Goal: Communication & Community: Answer question/provide support

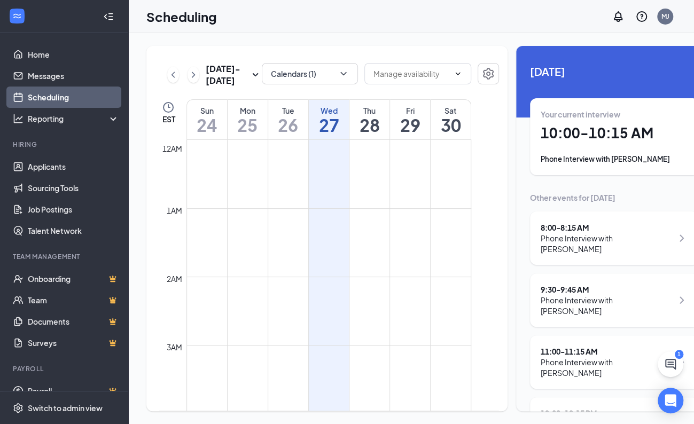
scroll to position [890, 0]
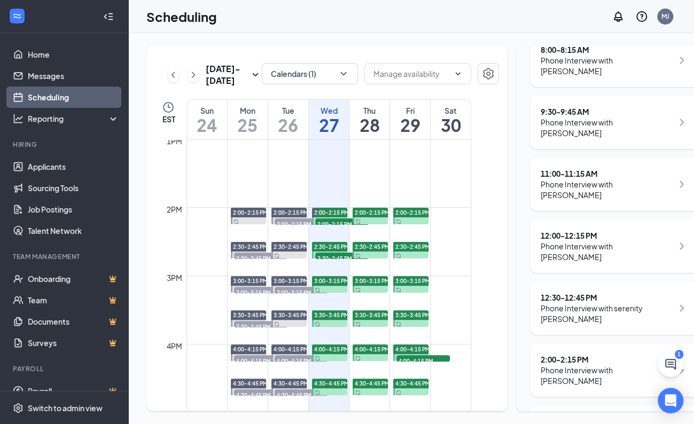
drag, startPoint x: 340, startPoint y: 130, endPoint x: 335, endPoint y: 134, distance: 6.5
click at [340, 116] on div "Wed" at bounding box center [329, 110] width 40 height 11
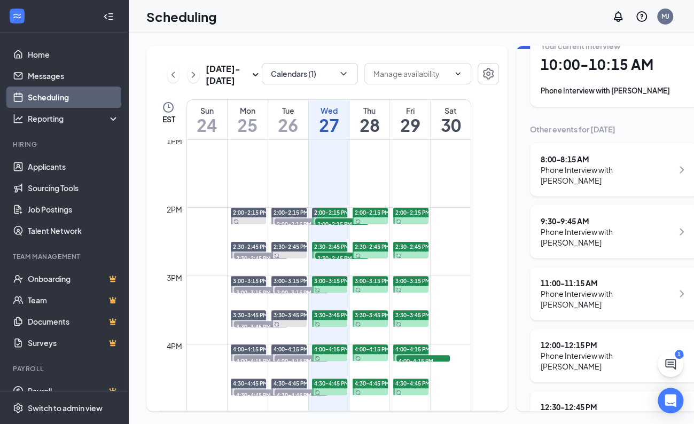
scroll to position [0, 0]
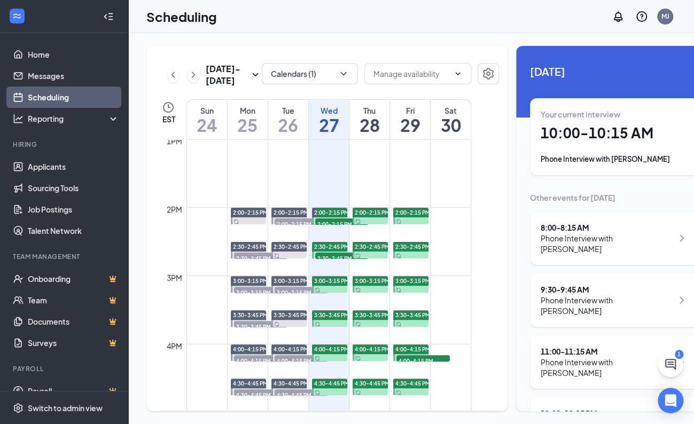
click at [674, 367] on icon "ChatActive" at bounding box center [670, 364] width 11 height 11
click at [300, 134] on h1 "26" at bounding box center [288, 125] width 40 height 18
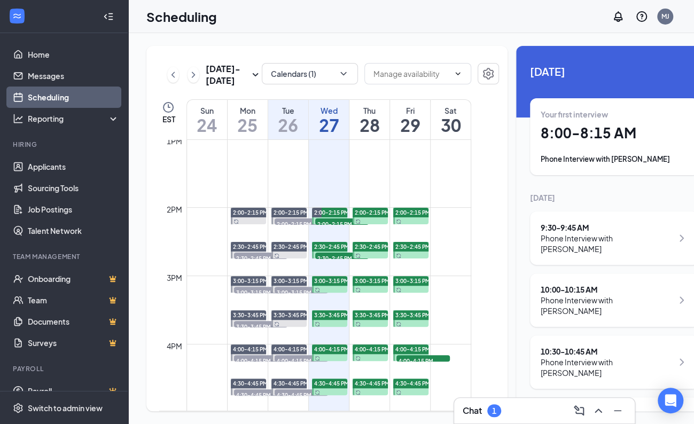
drag, startPoint x: 330, startPoint y: 141, endPoint x: 496, endPoint y: 144, distance: 166.7
click at [330, 134] on h1 "27" at bounding box center [329, 125] width 40 height 18
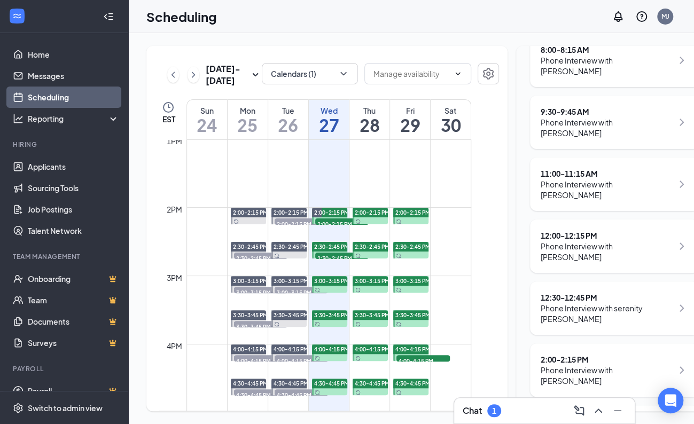
scroll to position [180, 0]
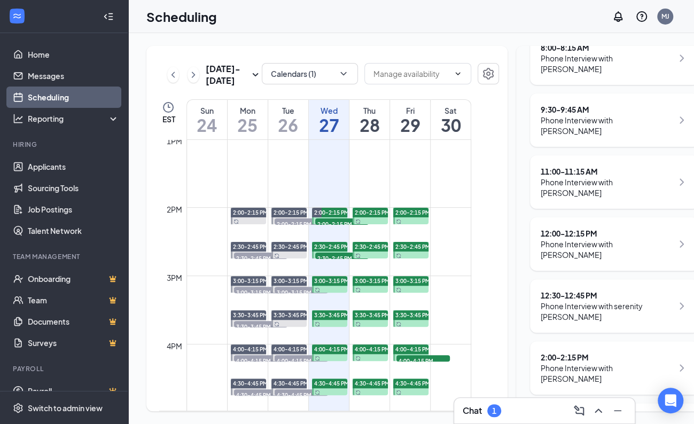
click at [483, 412] on div "Chat 1" at bounding box center [482, 410] width 38 height 13
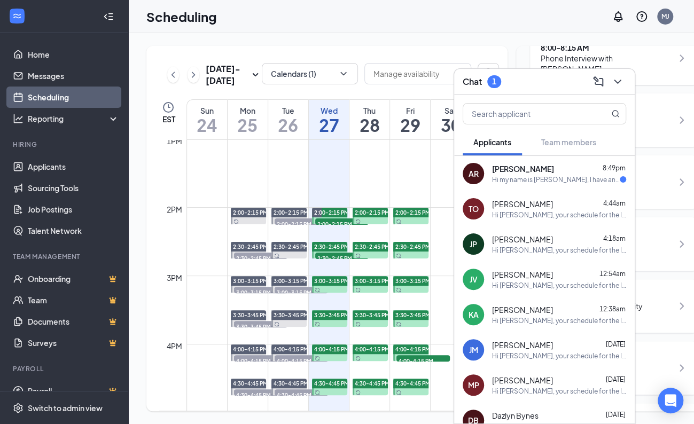
click at [289, 134] on h1 "26" at bounding box center [288, 125] width 40 height 18
click at [620, 81] on icon "ChevronDown" at bounding box center [617, 81] width 13 height 13
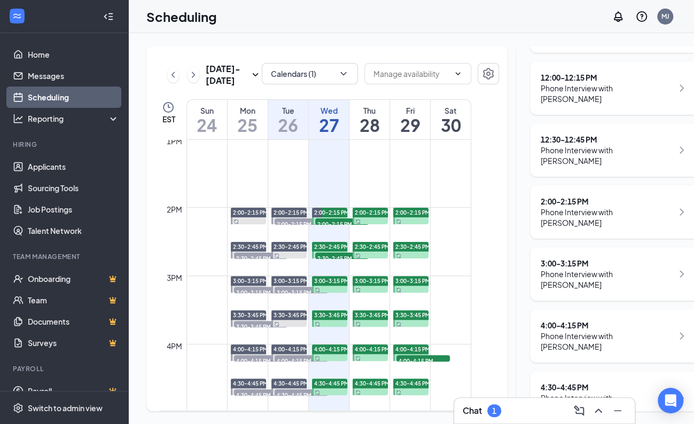
scroll to position [18, 0]
drag, startPoint x: 252, startPoint y: 122, endPoint x: 243, endPoint y: 142, distance: 21.5
click at [252, 122] on h1 "25" at bounding box center [248, 125] width 40 height 18
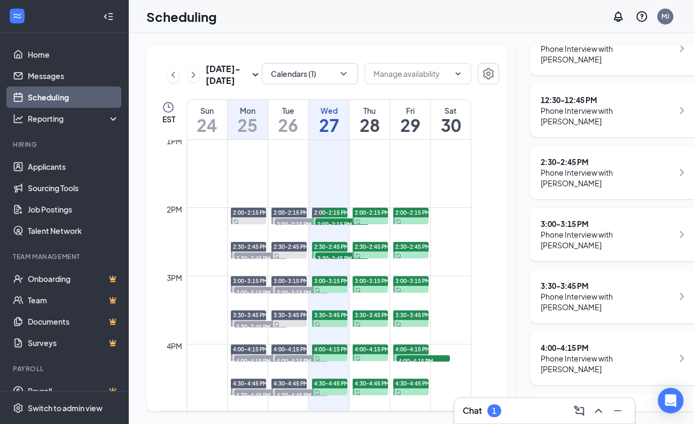
scroll to position [501, 0]
drag, startPoint x: 174, startPoint y: 68, endPoint x: 450, endPoint y: 120, distance: 281.0
click at [174, 68] on icon "ChevronLeft" at bounding box center [173, 74] width 11 height 13
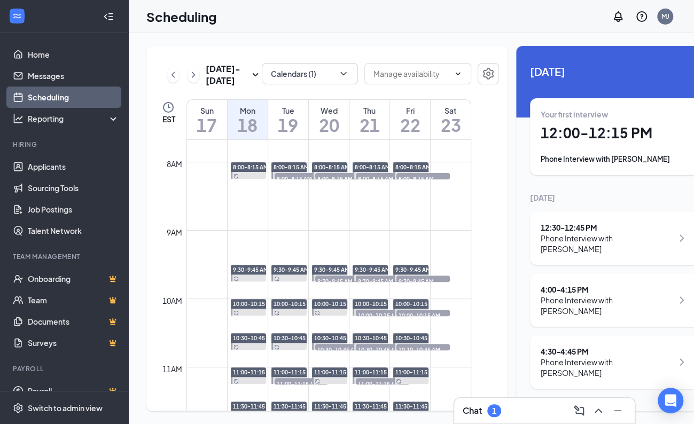
click at [423, 115] on div "Fri" at bounding box center [410, 110] width 40 height 11
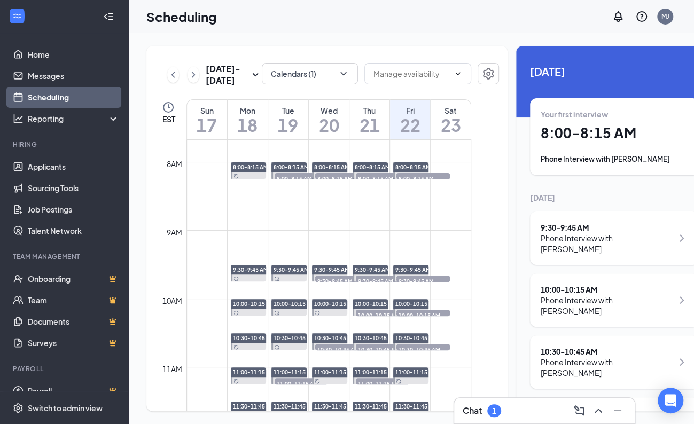
click at [354, 123] on h1 "21" at bounding box center [369, 125] width 40 height 18
click at [602, 154] on div "Phone Interview with 2 applicants" at bounding box center [614, 159] width 147 height 11
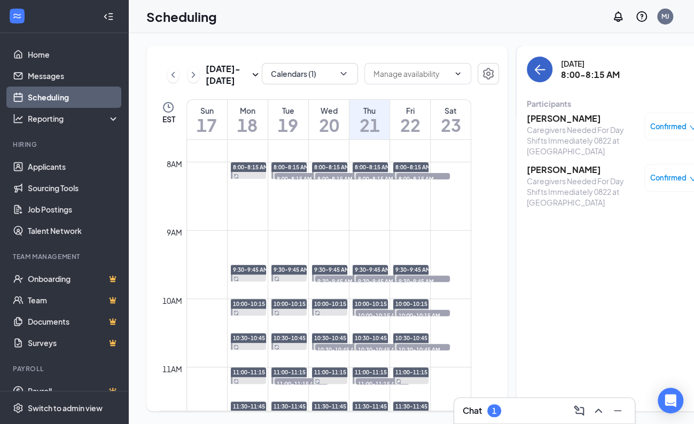
drag, startPoint x: 513, startPoint y: 50, endPoint x: 628, endPoint y: 202, distance: 190.6
click at [527, 57] on button "back-button" at bounding box center [540, 70] width 26 height 26
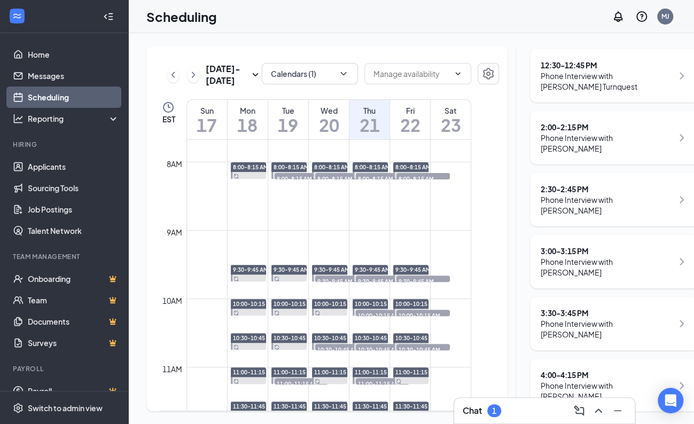
scroll to position [552, 0]
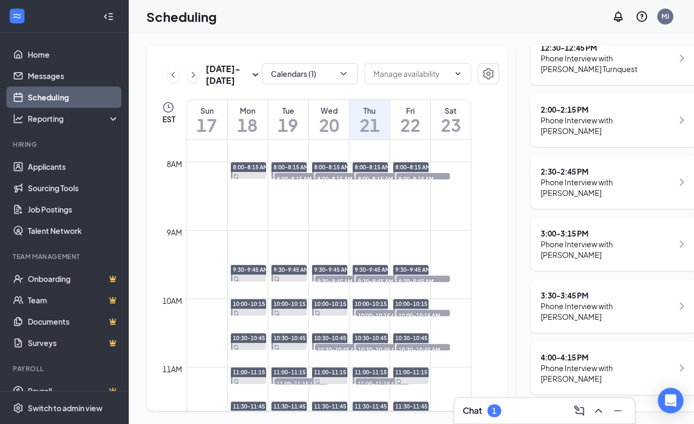
click at [324, 123] on h1 "20" at bounding box center [329, 125] width 40 height 18
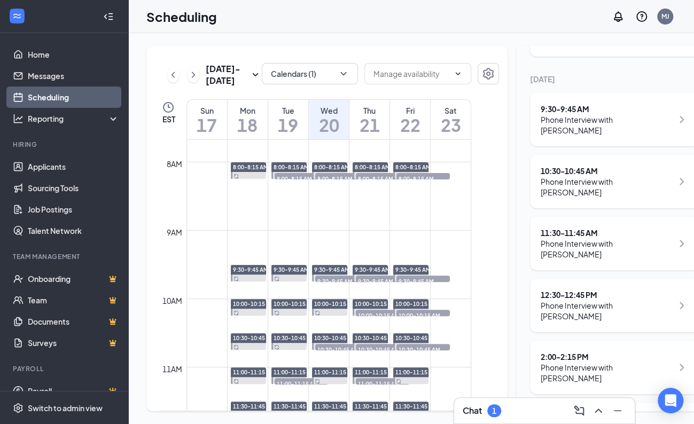
scroll to position [237, 0]
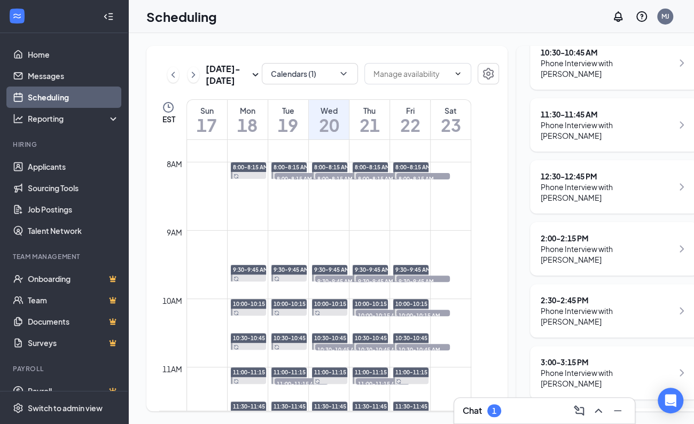
click at [286, 121] on h1 "19" at bounding box center [288, 125] width 40 height 18
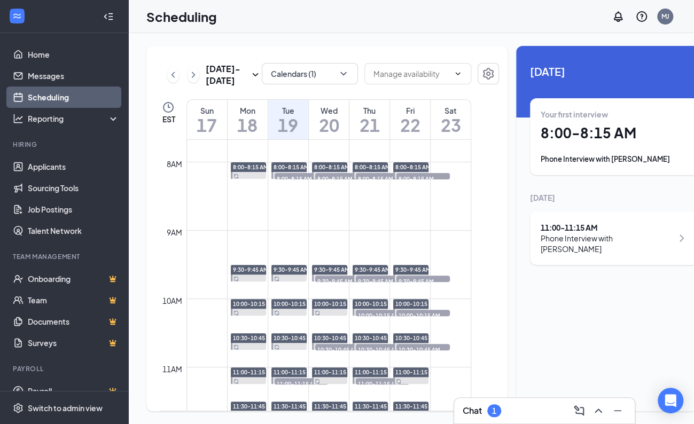
click at [245, 115] on div "Mon" at bounding box center [248, 110] width 40 height 11
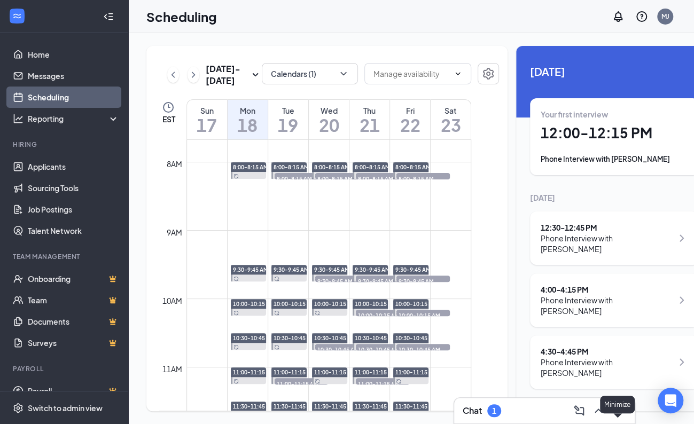
click at [617, 410] on icon "Minimize" at bounding box center [617, 410] width 7 height 1
drag, startPoint x: 357, startPoint y: 17, endPoint x: 304, endPoint y: 1, distance: 55.8
click at [358, 18] on div "Scheduling MJ" at bounding box center [411, 16] width 566 height 33
click at [186, 87] on div "[DATE] - [DATE]" at bounding box center [214, 75] width 95 height 24
click at [189, 81] on icon "ChevronRight" at bounding box center [193, 74] width 11 height 13
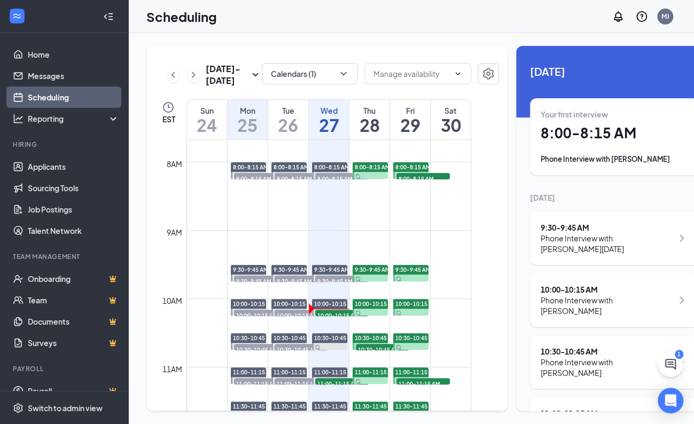
click at [332, 134] on h1 "27" at bounding box center [329, 125] width 40 height 18
drag, startPoint x: 376, startPoint y: 27, endPoint x: 538, endPoint y: 336, distance: 349.4
click at [377, 29] on div "Scheduling MJ" at bounding box center [411, 16] width 566 height 33
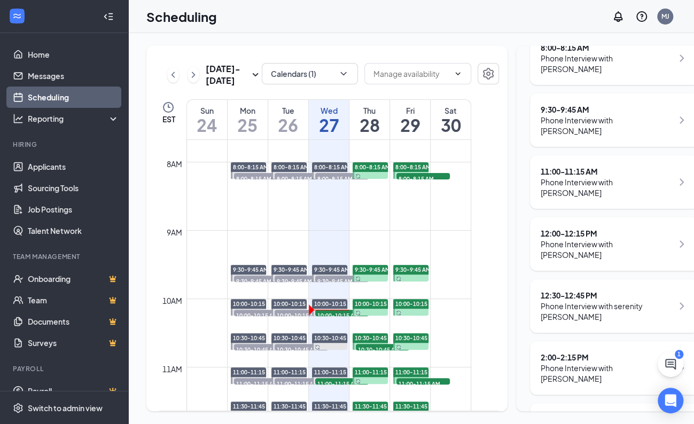
scroll to position [18, 0]
drag, startPoint x: 407, startPoint y: 26, endPoint x: 488, endPoint y: 166, distance: 161.6
click at [407, 26] on div "Scheduling MJ" at bounding box center [411, 16] width 566 height 33
click at [663, 354] on button at bounding box center [671, 365] width 26 height 26
click at [547, 409] on div "Chat 1" at bounding box center [544, 410] width 163 height 17
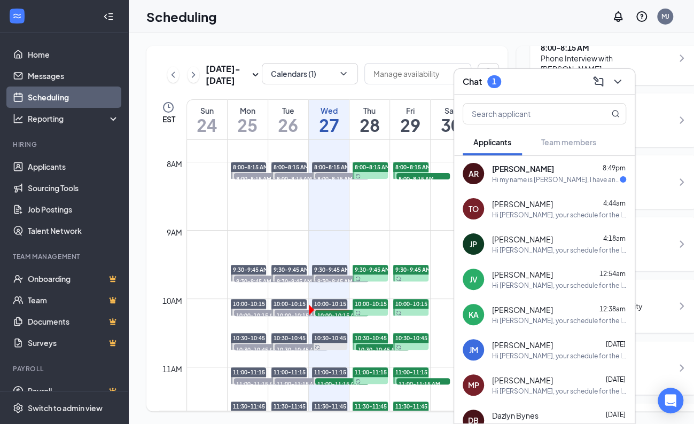
click at [534, 174] on div "[PERSON_NAME] 8:49pm Hi my name is [PERSON_NAME], I have an interview at 9:30. …" at bounding box center [559, 173] width 134 height 21
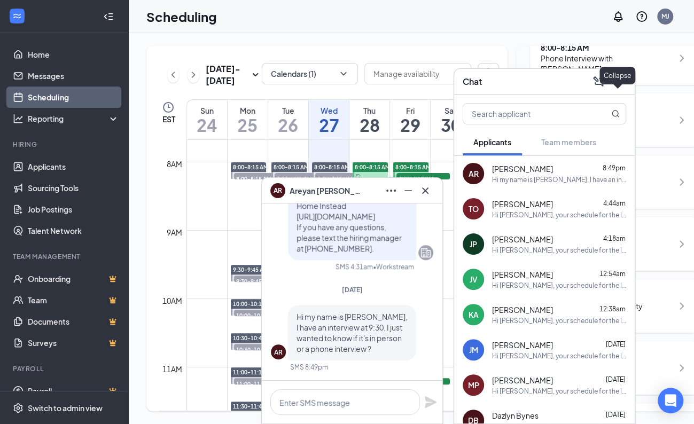
click at [616, 83] on icon "ChevronDown" at bounding box center [617, 81] width 13 height 13
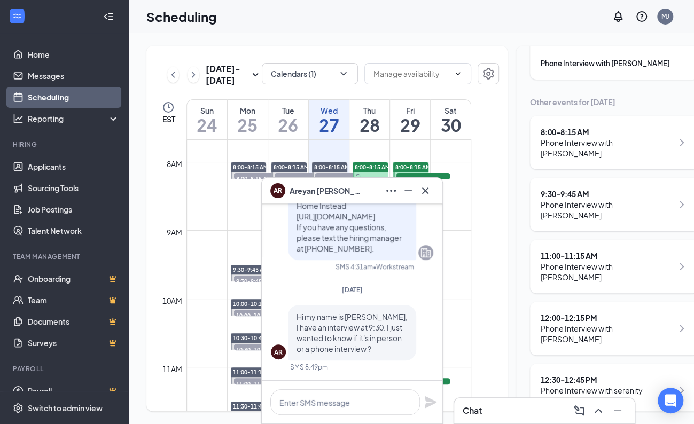
scroll to position [2, 0]
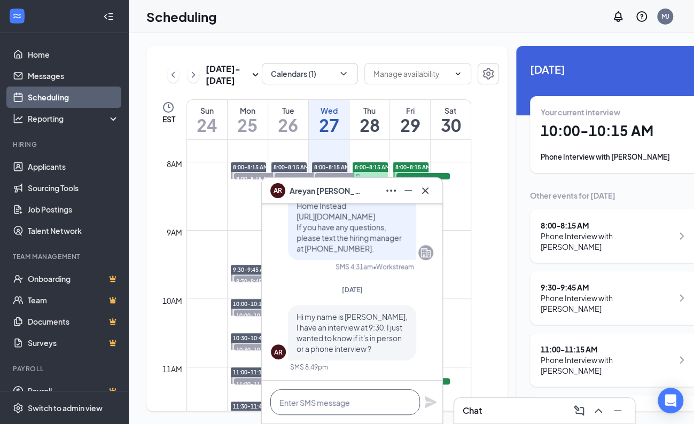
click at [316, 399] on textarea at bounding box center [345, 402] width 150 height 26
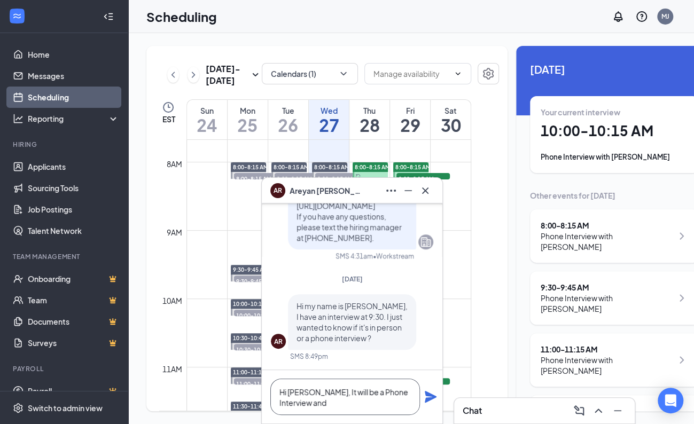
drag, startPoint x: 316, startPoint y: 392, endPoint x: 322, endPoint y: 387, distance: 7.9
click at [316, 392] on textarea "Hi [PERSON_NAME], It will be a Phone Interview and" at bounding box center [345, 397] width 150 height 36
click at [296, 406] on textarea "Hi [PERSON_NAME], it will be a Phone Interview and" at bounding box center [345, 397] width 150 height 36
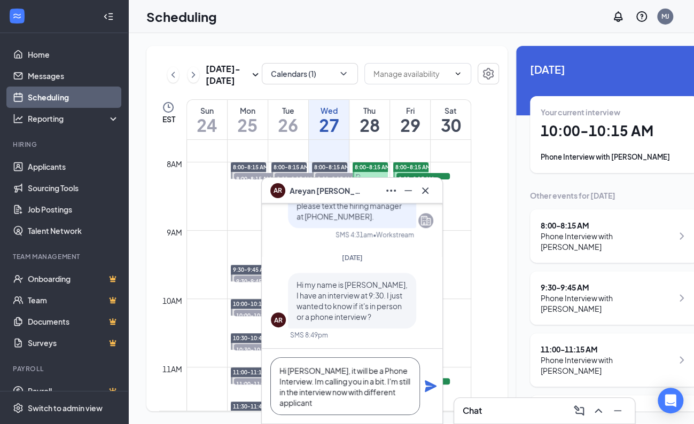
click at [360, 390] on textarea "Hi [PERSON_NAME], it will be a Phone Interview. Im calling you in a bit. I'm st…" at bounding box center [345, 386] width 150 height 58
click at [312, 406] on textarea "Hi [PERSON_NAME], it will be a Phone Interview. Im calling you in a bit. I'm st…" at bounding box center [345, 386] width 150 height 58
type textarea "Hi [PERSON_NAME], it will be a Phone Interview. Im calling you in a bit. I'm st…"
click at [432, 388] on icon "Plane" at bounding box center [431, 386] width 12 height 12
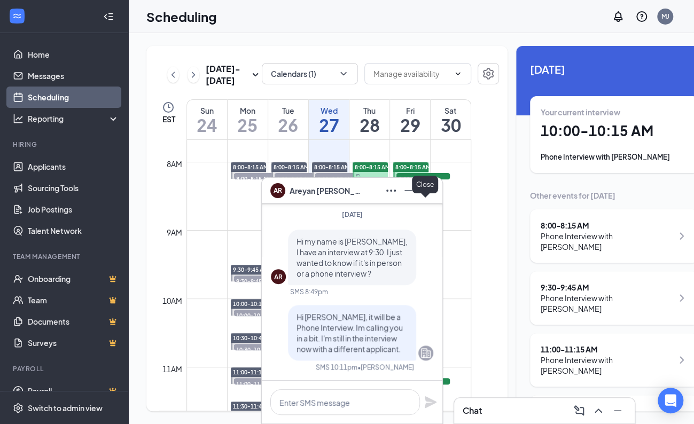
click at [423, 189] on icon "Cross" at bounding box center [425, 190] width 6 height 6
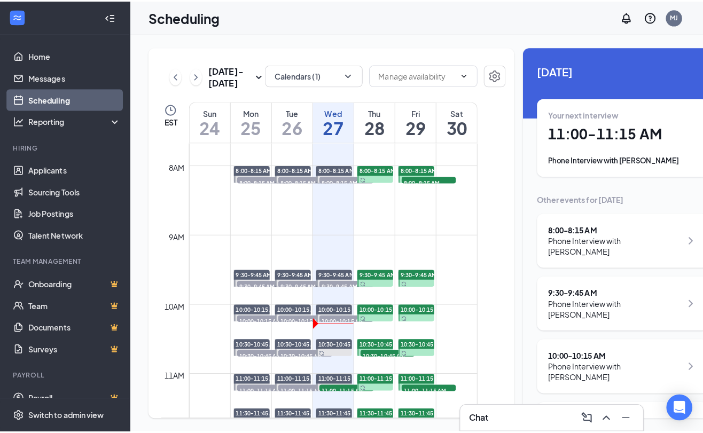
scroll to position [0, 0]
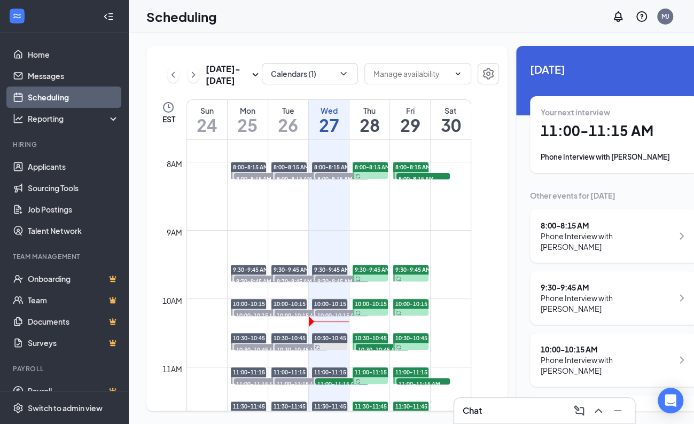
click at [526, 406] on div "Chat" at bounding box center [544, 410] width 163 height 17
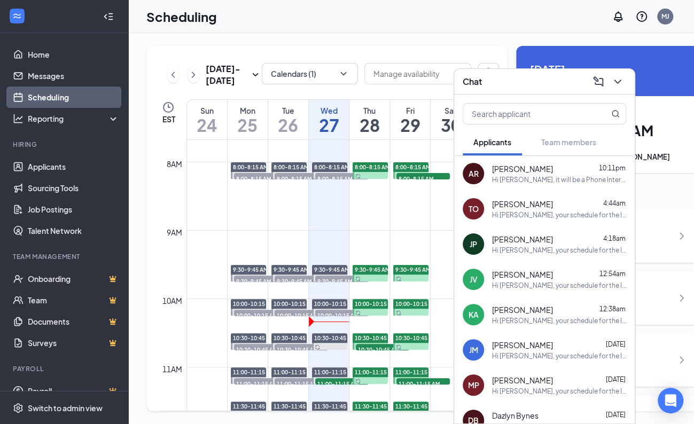
click at [531, 178] on div "Hi [PERSON_NAME], it will be a Phone Interview. Im calling you in a bit. I'm st…" at bounding box center [559, 179] width 134 height 9
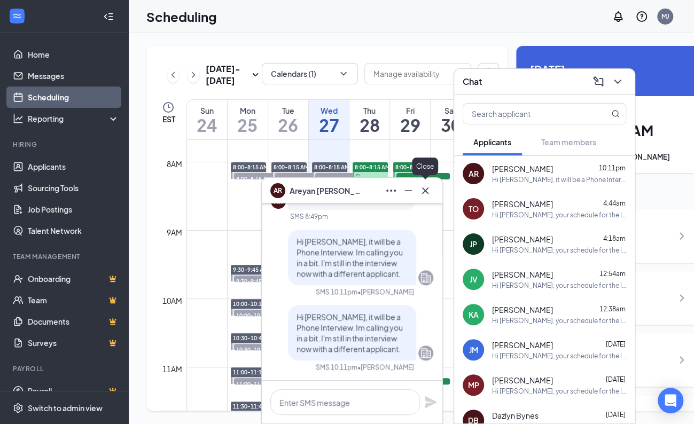
click at [427, 192] on icon "Cross" at bounding box center [425, 190] width 6 height 6
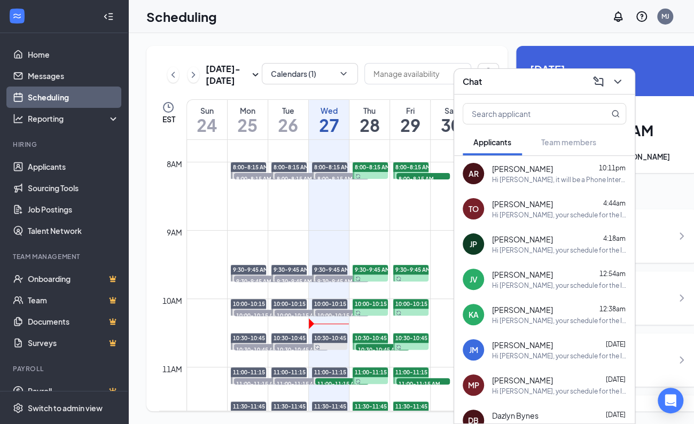
click at [617, 84] on icon "ChevronDown" at bounding box center [617, 81] width 13 height 13
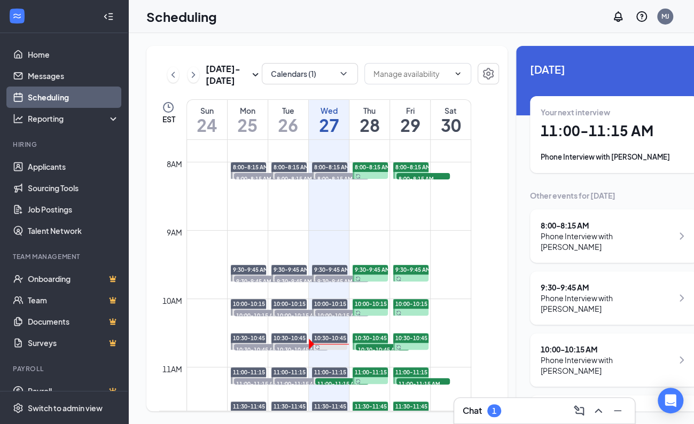
click at [506, 417] on div "Chat 1" at bounding box center [544, 410] width 163 height 17
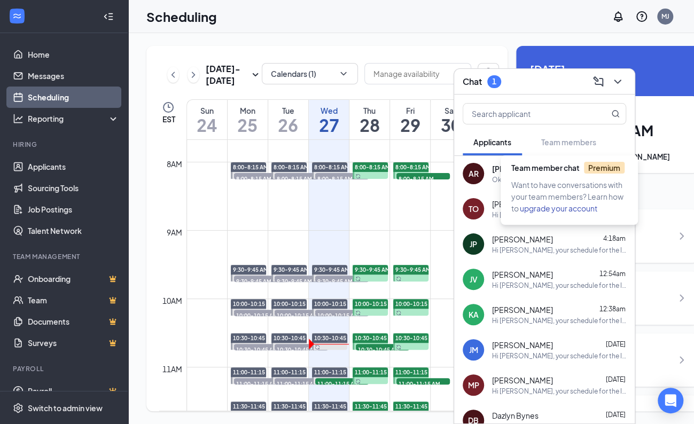
click at [529, 185] on span "Want to have conversations with your team members? Learn how to upgrade your ac…" at bounding box center [567, 196] width 112 height 33
click at [495, 178] on div "Okay, thank you" at bounding box center [516, 179] width 49 height 9
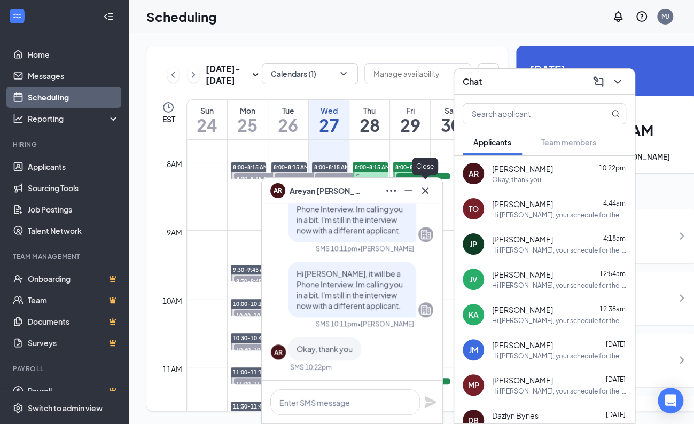
click at [426, 191] on icon "Cross" at bounding box center [425, 190] width 6 height 6
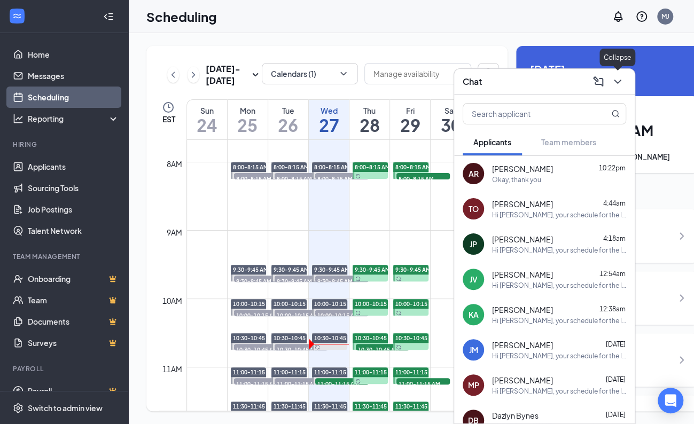
click at [620, 80] on icon "ChevronDown" at bounding box center [617, 82] width 7 height 4
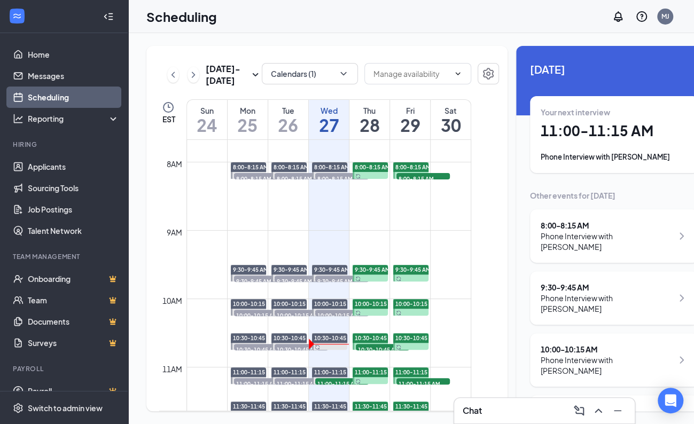
click at [566, 293] on div "Phone Interview with [PERSON_NAME]" at bounding box center [607, 303] width 132 height 21
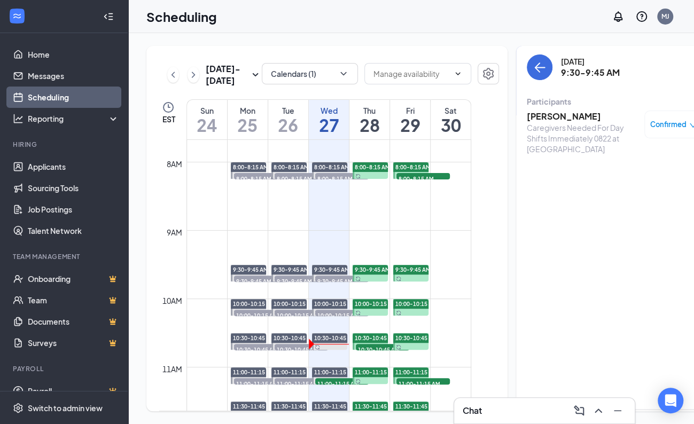
click at [542, 116] on h3 "[PERSON_NAME]" at bounding box center [583, 117] width 112 height 12
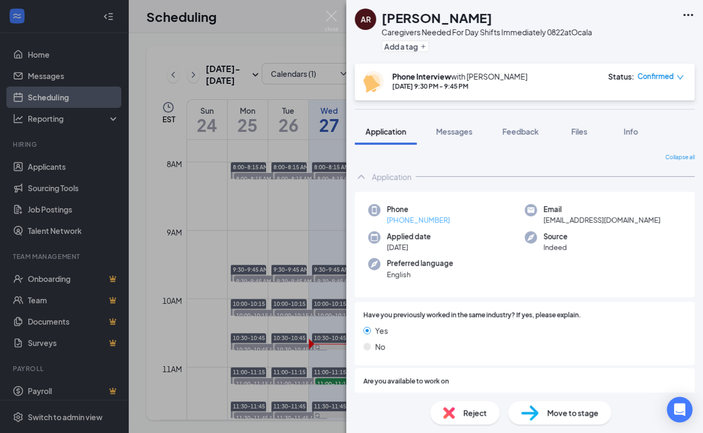
drag, startPoint x: 459, startPoint y: 222, endPoint x: 397, endPoint y: 223, distance: 62.0
click at [397, 223] on div "Phone [PHONE_NUMBER]" at bounding box center [446, 215] width 157 height 22
drag, startPoint x: 538, startPoint y: 51, endPoint x: 454, endPoint y: 202, distance: 173.6
click at [538, 50] on div "Add a tag" at bounding box center [486, 46] width 211 height 18
click at [542, 53] on div "Add a tag" at bounding box center [486, 46] width 211 height 18
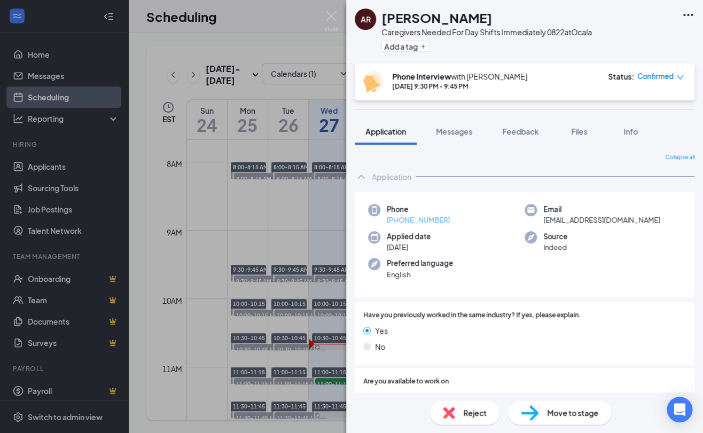
drag, startPoint x: 466, startPoint y: 219, endPoint x: 396, endPoint y: 221, distance: 70.0
click at [396, 221] on div "Phone [PHONE_NUMBER]" at bounding box center [446, 215] width 157 height 22
copy link "[PHONE_NUMBER]"
drag, startPoint x: 558, startPoint y: 44, endPoint x: 470, endPoint y: 339, distance: 307.8
click at [558, 43] on div "Add a tag" at bounding box center [486, 46] width 211 height 18
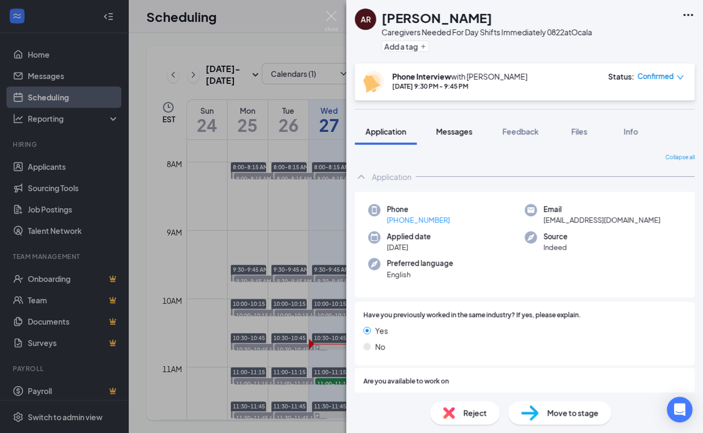
click at [457, 137] on button "Messages" at bounding box center [454, 131] width 58 height 27
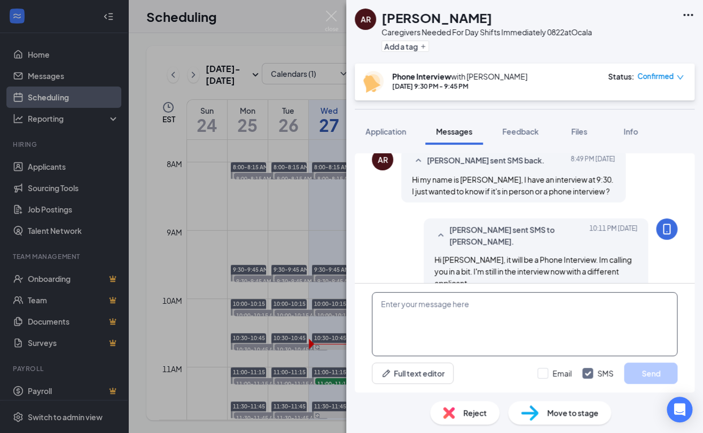
click at [468, 310] on textarea at bounding box center [525, 324] width 306 height 64
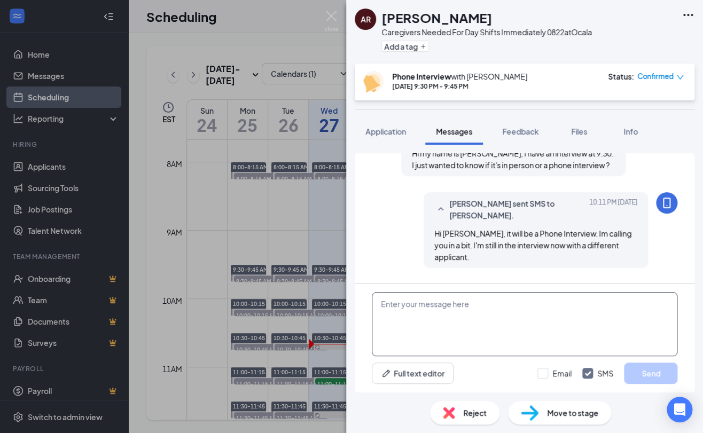
scroll to position [340, 0]
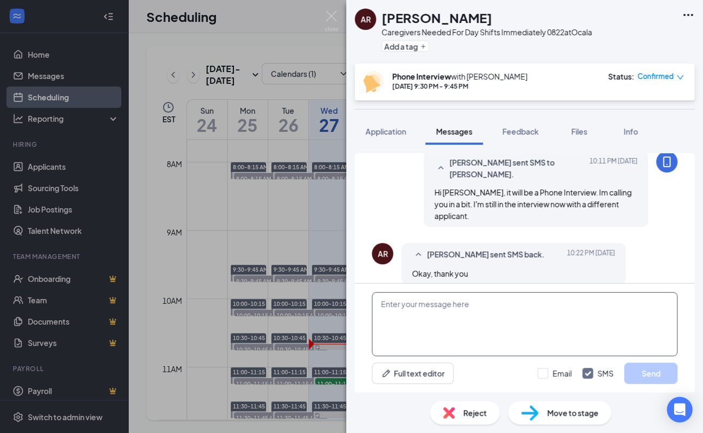
type textarea "T"
click at [380, 304] on textarea "Im trying to call but I was routed to your voicemail." at bounding box center [525, 324] width 306 height 64
type textarea "Hi [PERSON_NAME], Im trying to call but I was routed to your voicemail."
drag, startPoint x: 638, startPoint y: 380, endPoint x: 646, endPoint y: 375, distance: 9.9
click at [646, 375] on button "Send" at bounding box center [650, 373] width 53 height 21
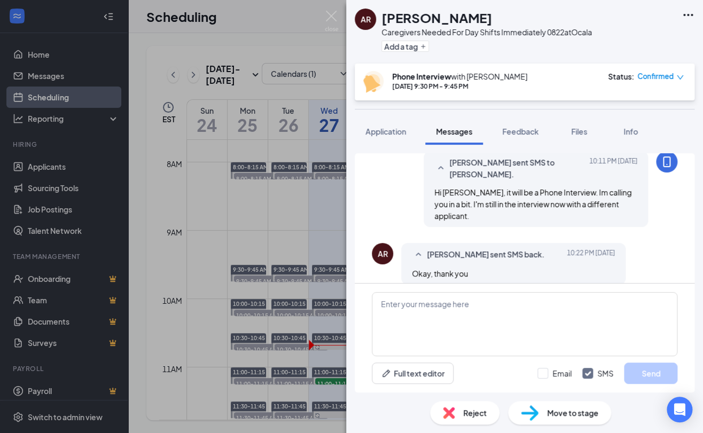
scroll to position [420, 0]
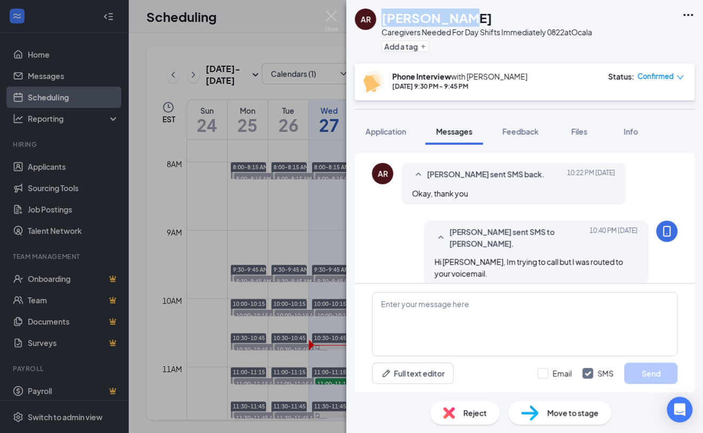
drag, startPoint x: 463, startPoint y: 18, endPoint x: 383, endPoint y: 18, distance: 79.6
click at [383, 18] on div "[PERSON_NAME]" at bounding box center [486, 18] width 211 height 18
copy h1 "[PERSON_NAME]"
click at [445, 321] on textarea at bounding box center [525, 324] width 306 height 64
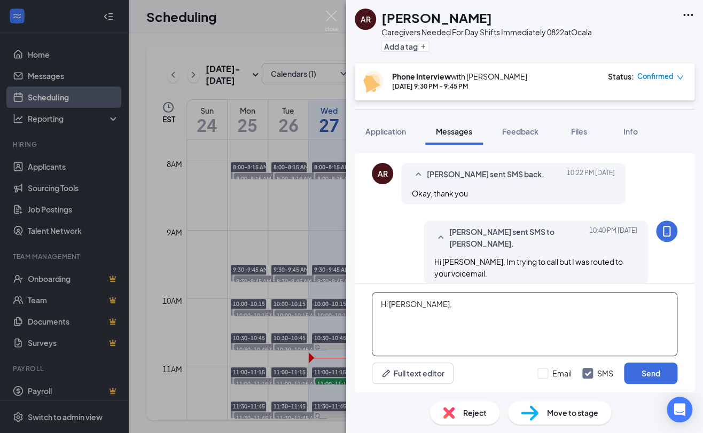
paste textarea "your schedule for the In-person Interview will be on August , at 3PM. Our addre…"
click at [622, 305] on textarea "Hi [PERSON_NAME], your schedule for the In-person Interview will be on August ,…" at bounding box center [525, 324] width 306 height 64
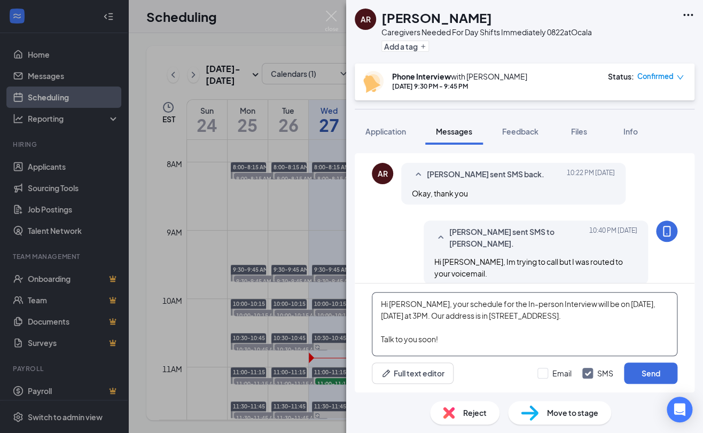
click at [637, 302] on textarea "Hi [PERSON_NAME], your schedule for the In-person Interview will be on [DATE], …" at bounding box center [525, 324] width 306 height 64
click at [389, 316] on textarea "Hi [PERSON_NAME], your schedule for the In-person Interview will be on [DATE], …" at bounding box center [525, 324] width 306 height 64
type textarea "Hi [PERSON_NAME], your schedule for the In-person Interview will be on [DATE], …"
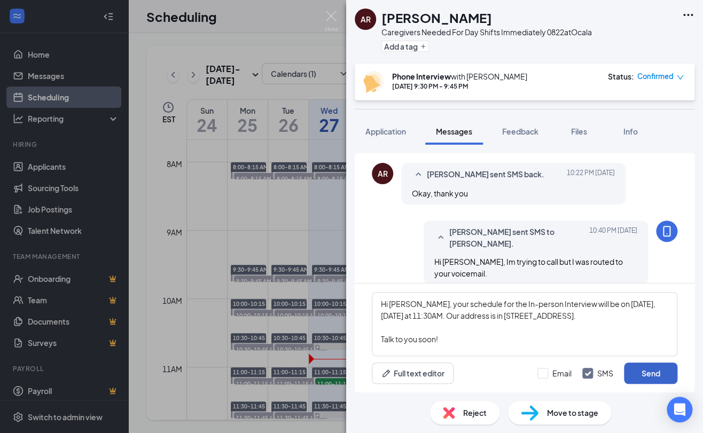
drag, startPoint x: 655, startPoint y: 364, endPoint x: 645, endPoint y: 365, distance: 9.6
click at [655, 364] on button "Send" at bounding box center [650, 373] width 53 height 21
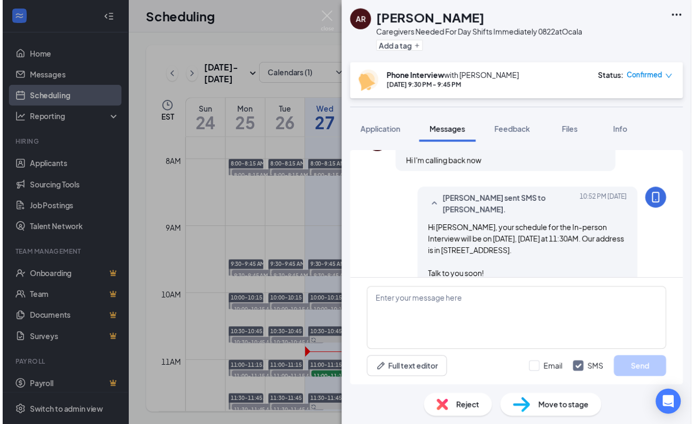
scroll to position [593, 0]
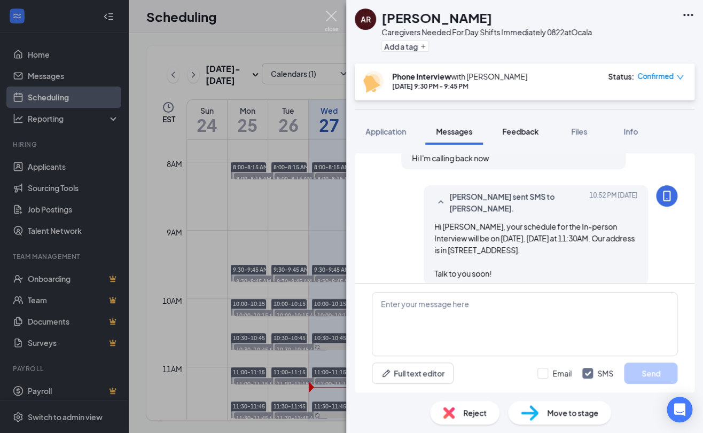
click at [330, 17] on img at bounding box center [331, 21] width 13 height 21
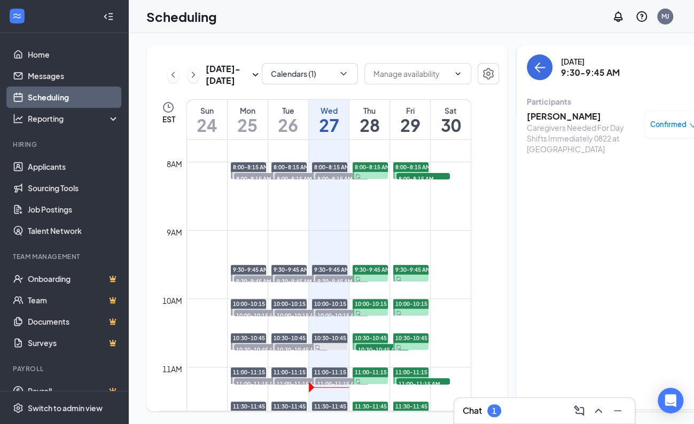
drag, startPoint x: 547, startPoint y: 410, endPoint x: 540, endPoint y: 407, distance: 7.4
click at [546, 410] on div "Chat 1" at bounding box center [544, 410] width 163 height 17
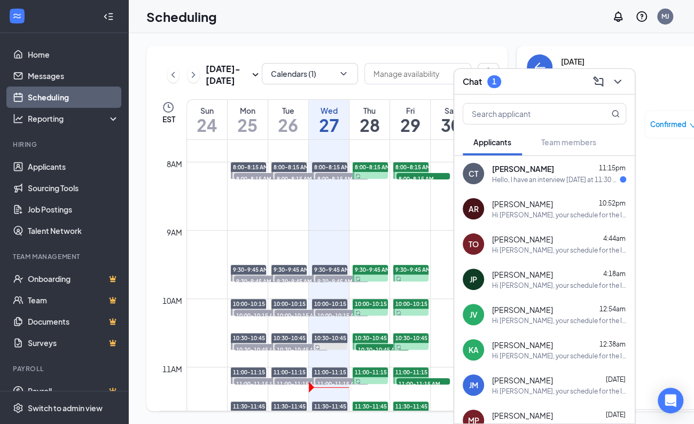
click at [530, 191] on div "AR [PERSON_NAME] 10:52pm Hi [PERSON_NAME], your schedule for the In-person Inte…" at bounding box center [544, 208] width 181 height 35
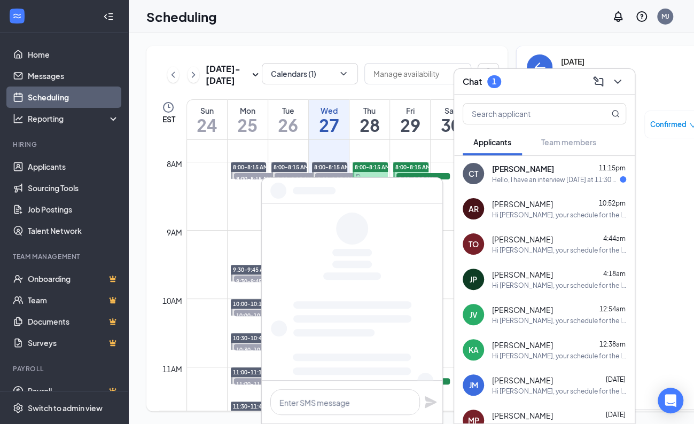
click at [534, 175] on div "Hello, I have an interview [DATE] at 11:30 but I am running 10 minutes late." at bounding box center [556, 179] width 128 height 9
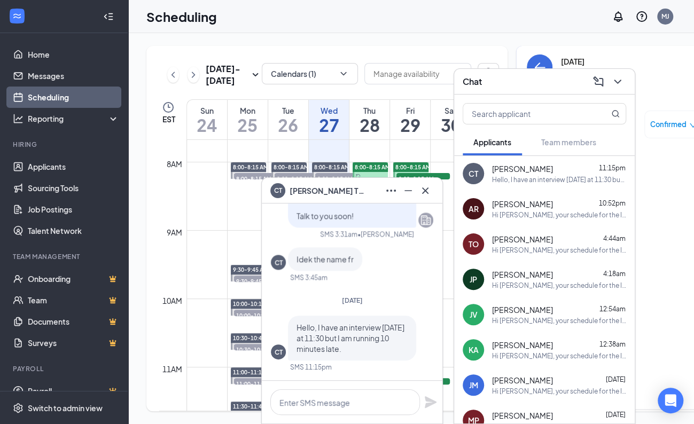
click at [427, 190] on icon "Cross" at bounding box center [425, 190] width 13 height 13
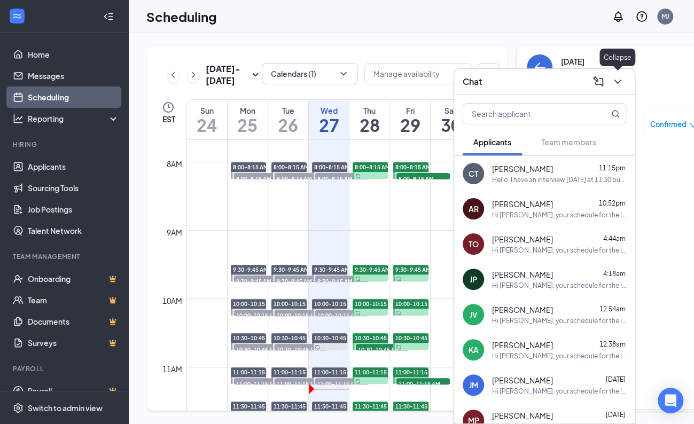
click at [615, 81] on icon "ChevronDown" at bounding box center [617, 82] width 7 height 4
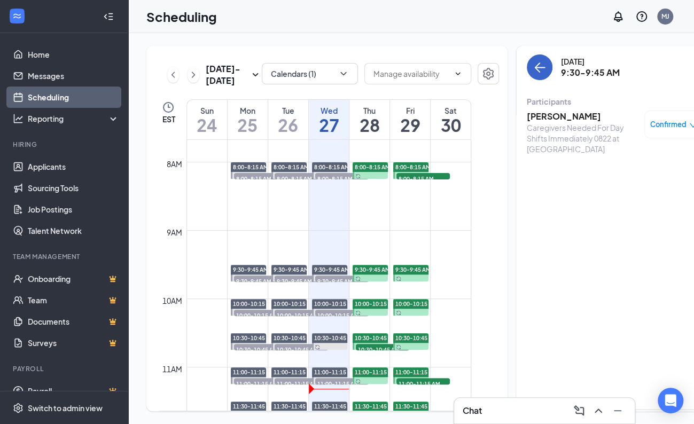
click at [527, 76] on button "back-button" at bounding box center [540, 67] width 26 height 26
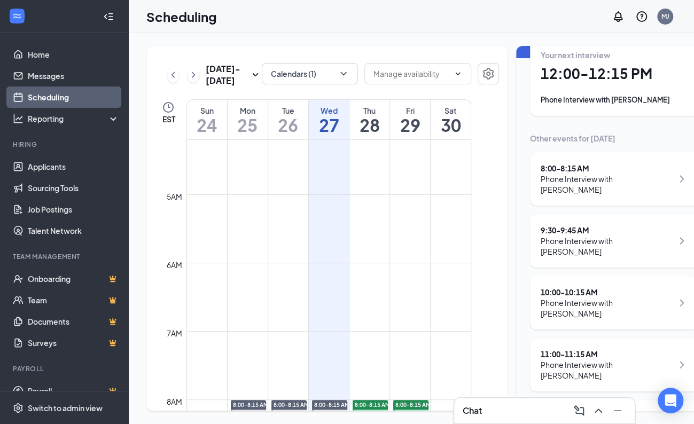
scroll to position [525, 0]
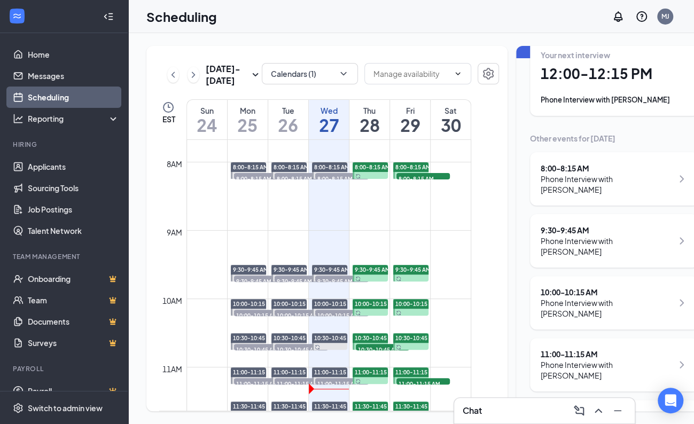
drag, startPoint x: 545, startPoint y: 404, endPoint x: 540, endPoint y: 388, distance: 16.2
click at [545, 403] on div "Chat" at bounding box center [544, 410] width 163 height 17
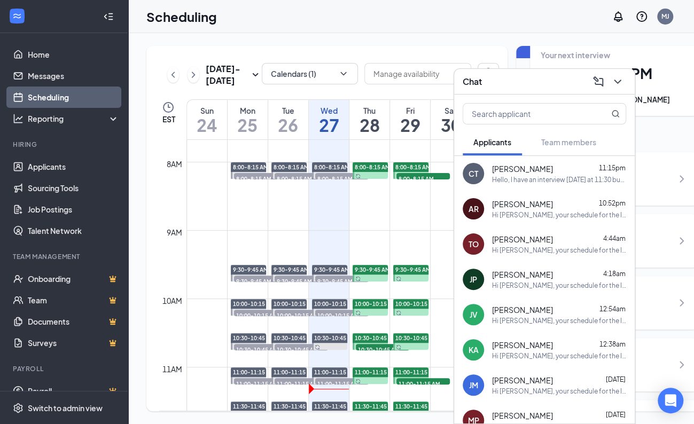
click at [536, 172] on span "[PERSON_NAME]" at bounding box center [522, 168] width 61 height 11
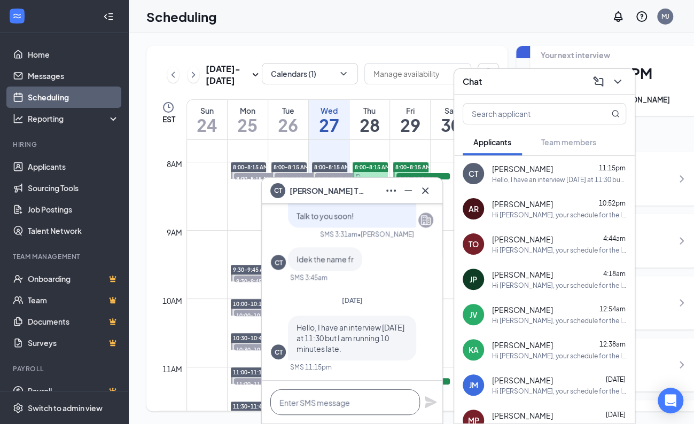
click at [316, 407] on textarea at bounding box center [345, 402] width 150 height 26
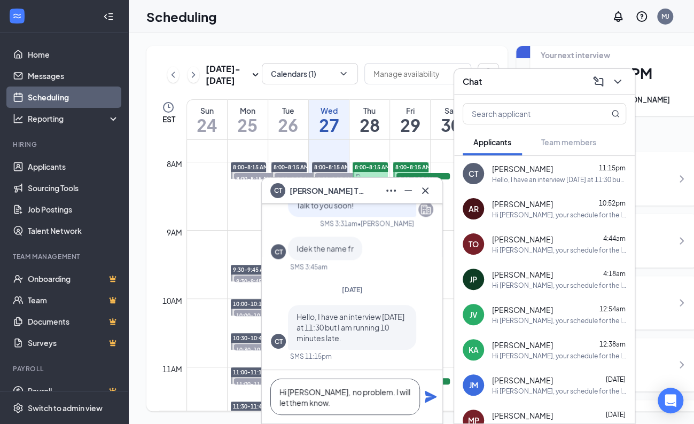
type textarea "Hi [PERSON_NAME], no problem. I will let them know."
click at [432, 394] on icon "Plane" at bounding box center [430, 397] width 13 height 13
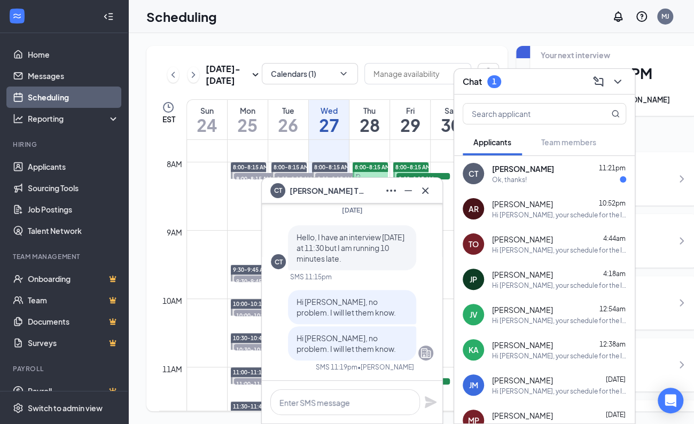
click at [430, 189] on icon "Cross" at bounding box center [425, 190] width 13 height 13
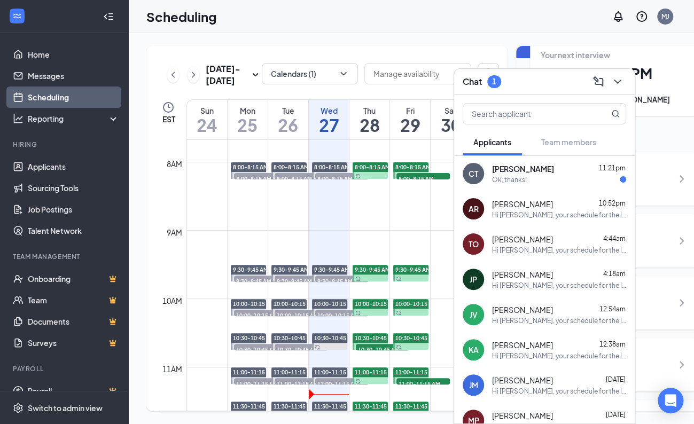
click at [510, 180] on div "Ok, thanks!" at bounding box center [509, 179] width 35 height 9
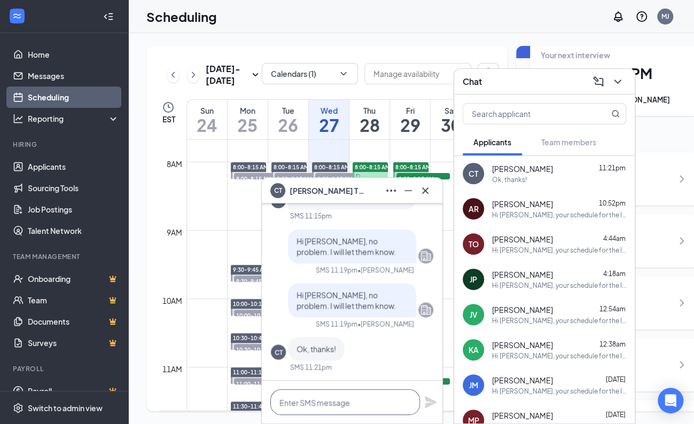
click at [343, 403] on textarea at bounding box center [345, 402] width 150 height 26
type textarea "You're welcome"
click at [425, 396] on icon "Plane" at bounding box center [431, 402] width 12 height 12
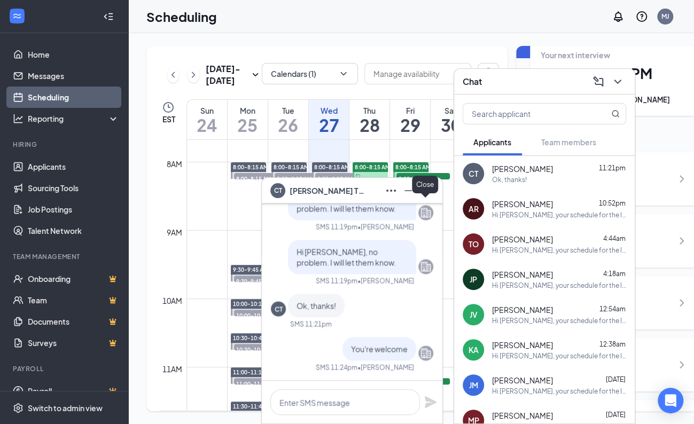
click at [424, 191] on icon "Cross" at bounding box center [425, 190] width 6 height 6
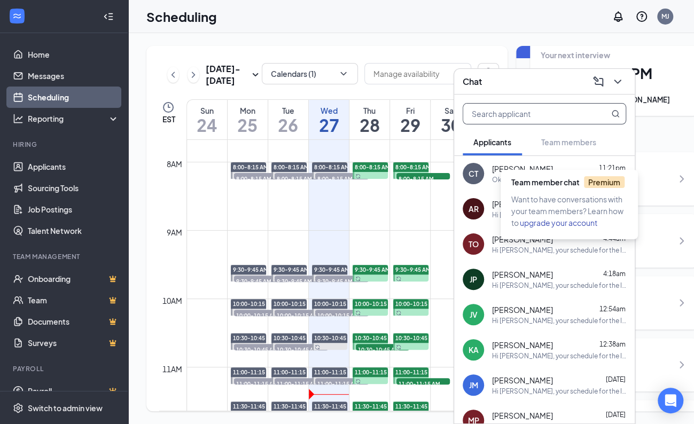
scroll to position [0, 0]
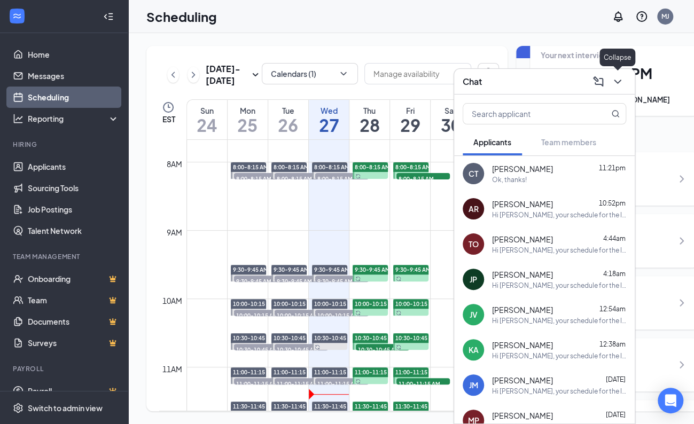
click at [616, 82] on icon "ChevronDown" at bounding box center [617, 82] width 7 height 4
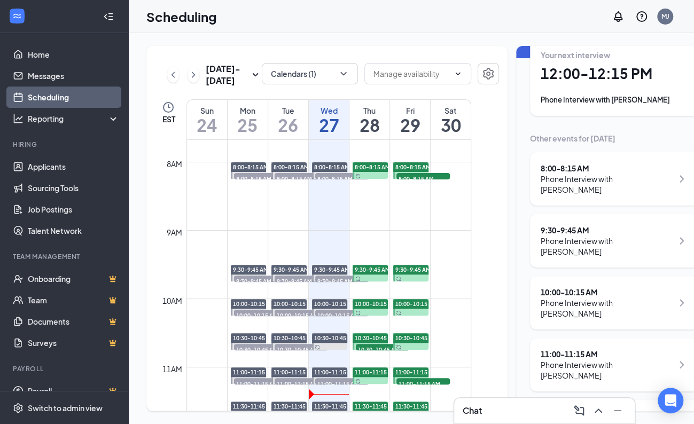
click at [562, 179] on div "Phone Interview with [PERSON_NAME]" at bounding box center [607, 184] width 132 height 21
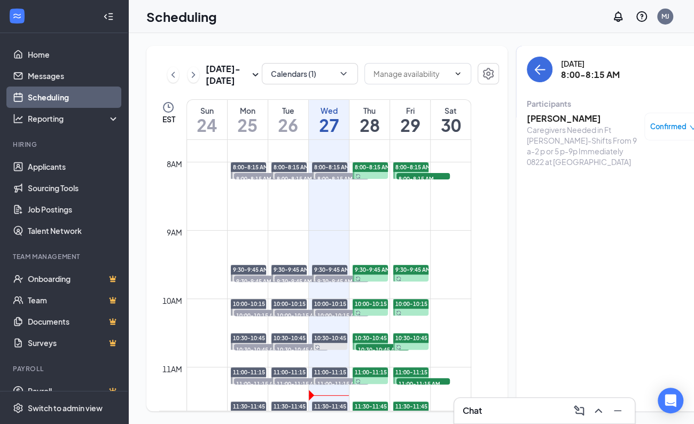
click at [542, 116] on h3 "[PERSON_NAME]" at bounding box center [583, 119] width 112 height 12
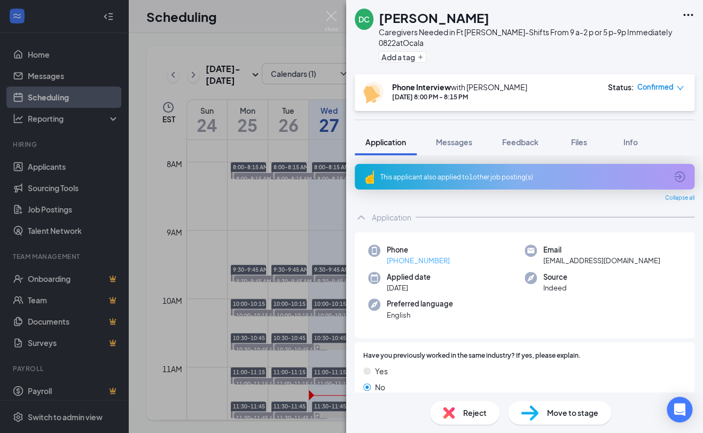
drag, startPoint x: 453, startPoint y: 260, endPoint x: 397, endPoint y: 261, distance: 56.1
click at [397, 261] on div "Phone [PHONE_NUMBER]" at bounding box center [446, 256] width 157 height 22
copy link "[PHONE_NUMBER]"
click at [379, 19] on div "DC [PERSON_NAME] Caregivers Needed in Ft [PERSON_NAME]-Shifts From 9 a-2 p or 5…" at bounding box center [516, 37] width 322 height 57
copy link "[PHONE_NUMBER]"
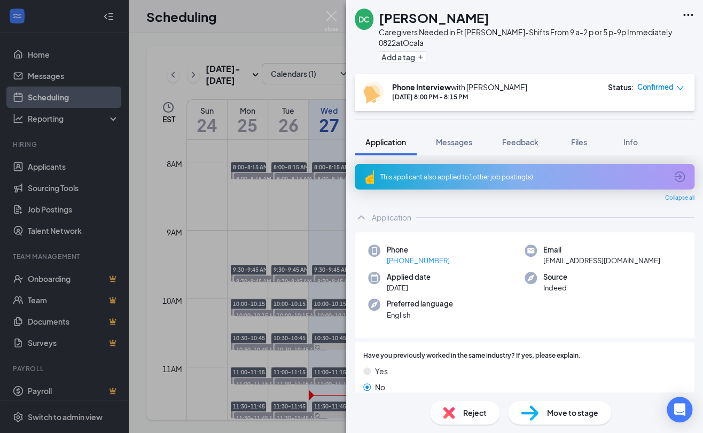
click at [694, 27] on html "Home Messages Scheduling Reporting Hiring Applicants Sourcing Tools Job Posting…" at bounding box center [351, 216] width 703 height 433
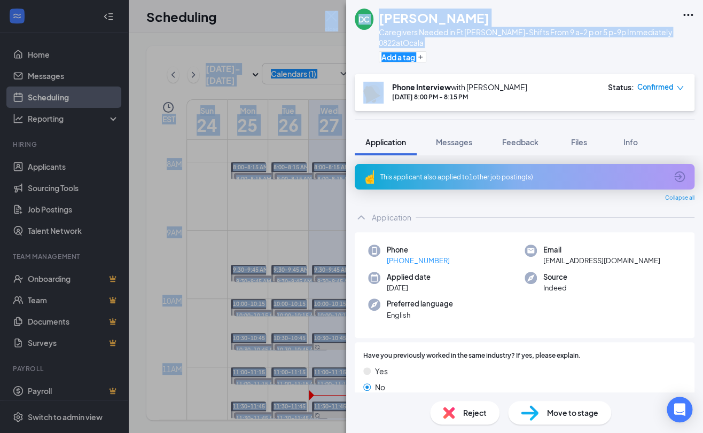
click at [427, 51] on div "Add a tag" at bounding box center [528, 57] width 298 height 18
click at [417, 58] on button "Add a tag" at bounding box center [403, 56] width 48 height 11
click at [474, 58] on input "text" at bounding box center [439, 57] width 120 height 17
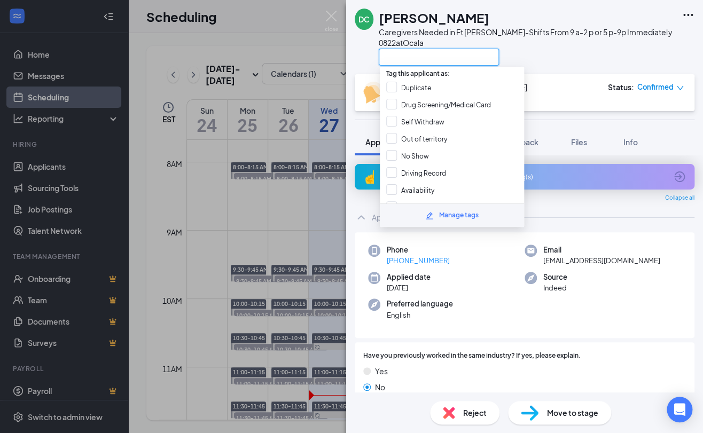
click at [474, 58] on input "text" at bounding box center [439, 57] width 120 height 17
click at [417, 153] on input "No Show" at bounding box center [407, 156] width 43 height 12
checkbox input "true"
click at [552, 68] on div "DC [PERSON_NAME] Caregivers Needed in Ft [PERSON_NAME]-Shifts From 9 a-2 p or 5…" at bounding box center [524, 37] width 357 height 74
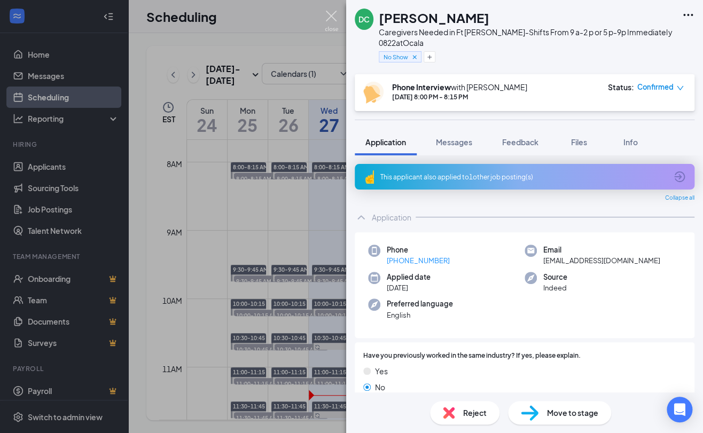
click at [327, 18] on img at bounding box center [331, 21] width 13 height 21
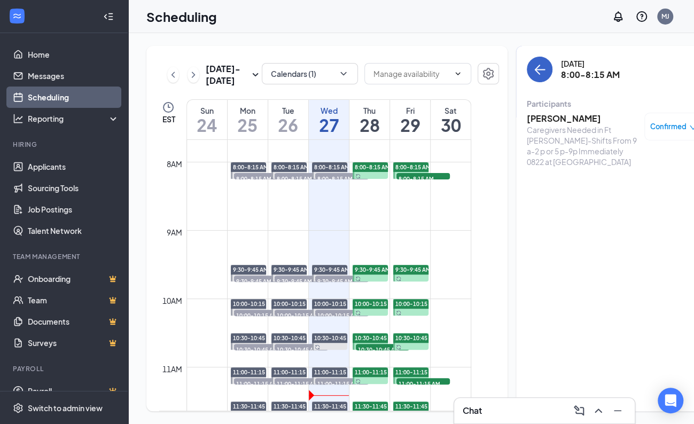
click at [533, 73] on icon "ArrowLeft" at bounding box center [539, 69] width 13 height 13
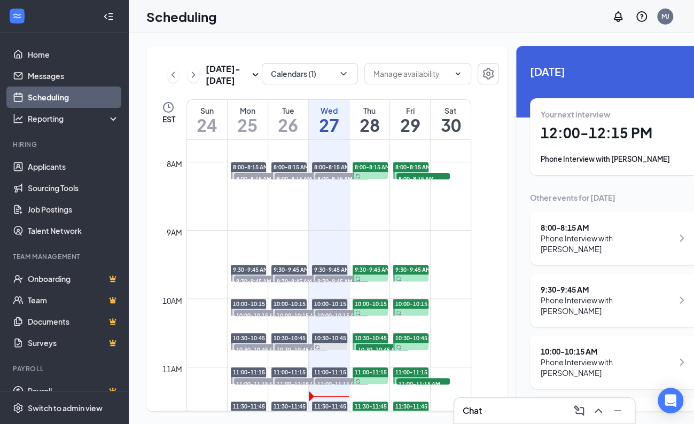
click at [449, 19] on div "Scheduling MJ" at bounding box center [411, 16] width 566 height 33
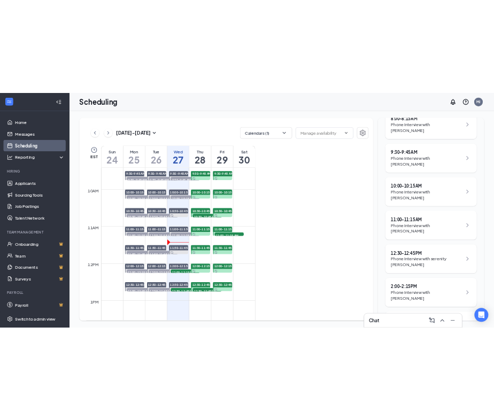
scroll to position [180, 0]
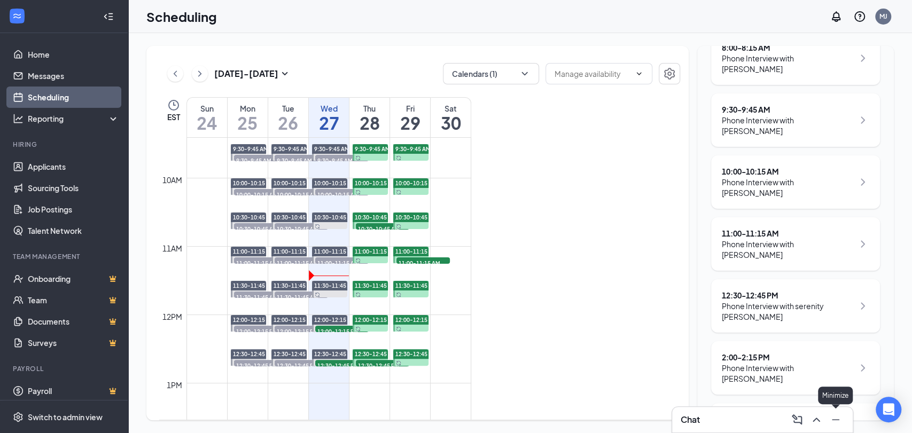
click at [694, 422] on icon "Minimize" at bounding box center [835, 420] width 13 height 13
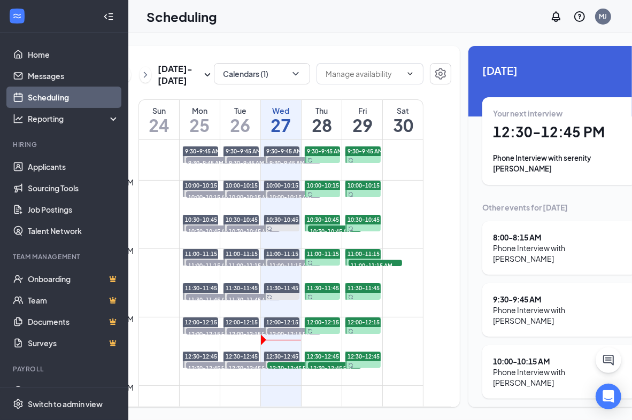
scroll to position [0, 0]
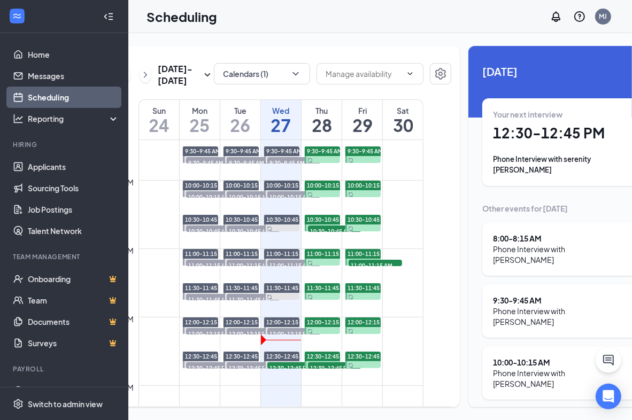
click at [301, 133] on h1 "28" at bounding box center [321, 125] width 40 height 18
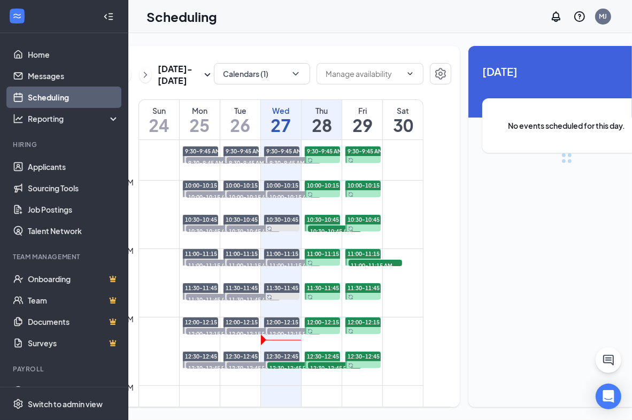
click at [291, 133] on h1 "27" at bounding box center [281, 125] width 40 height 18
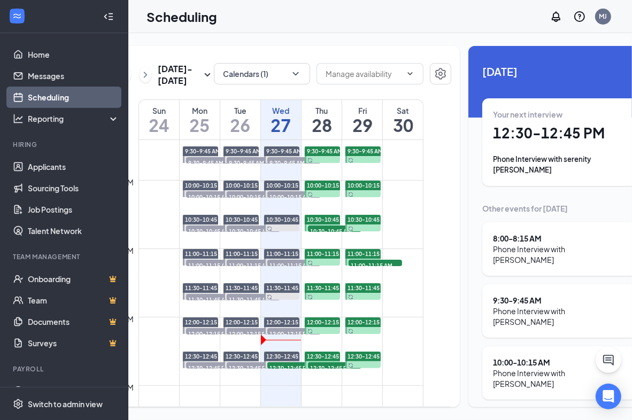
click at [493, 357] on div "10:00 - 10:15 AM" at bounding box center [559, 362] width 132 height 11
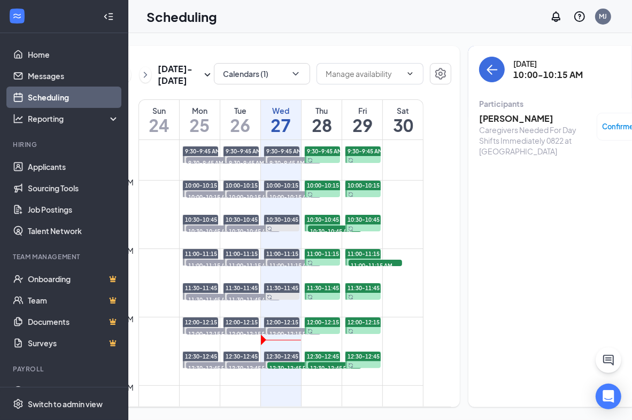
click at [480, 113] on h3 "[PERSON_NAME]" at bounding box center [535, 119] width 112 height 12
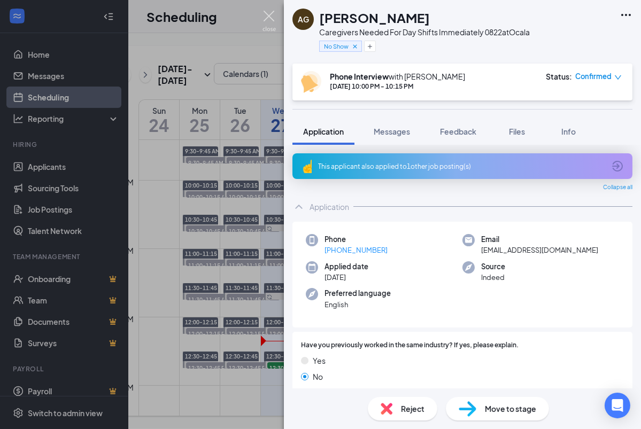
drag, startPoint x: 266, startPoint y: 15, endPoint x: 546, endPoint y: 172, distance: 321.2
click at [266, 15] on img at bounding box center [268, 21] width 13 height 21
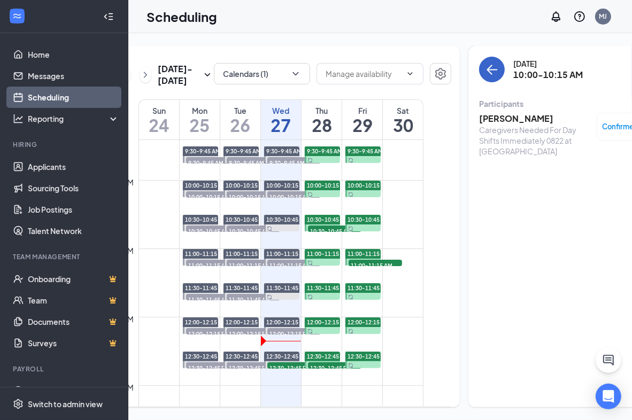
click at [485, 66] on icon "ArrowLeft" at bounding box center [491, 69] width 13 height 13
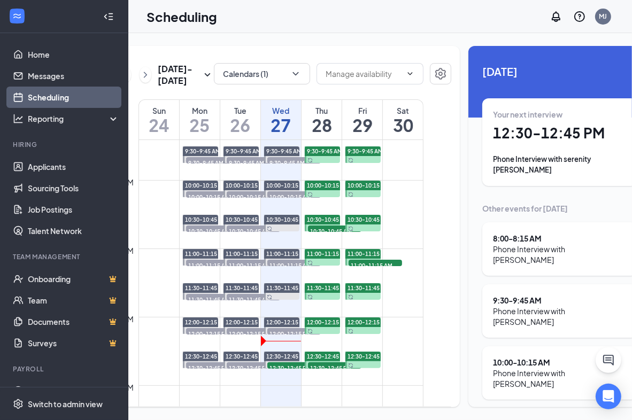
click at [511, 419] on div "11:00 - 11:15 AM" at bounding box center [559, 424] width 132 height 11
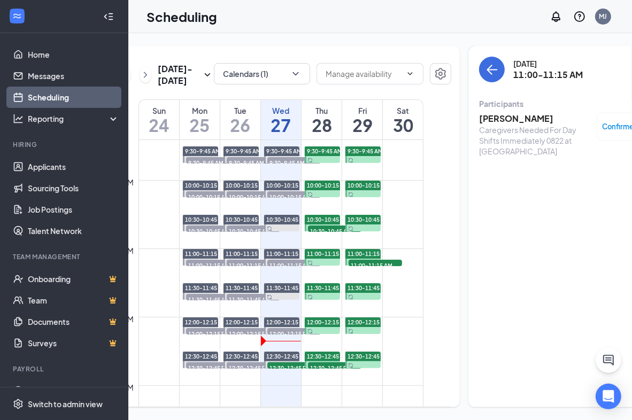
click at [489, 113] on h3 "[PERSON_NAME]" at bounding box center [535, 119] width 112 height 12
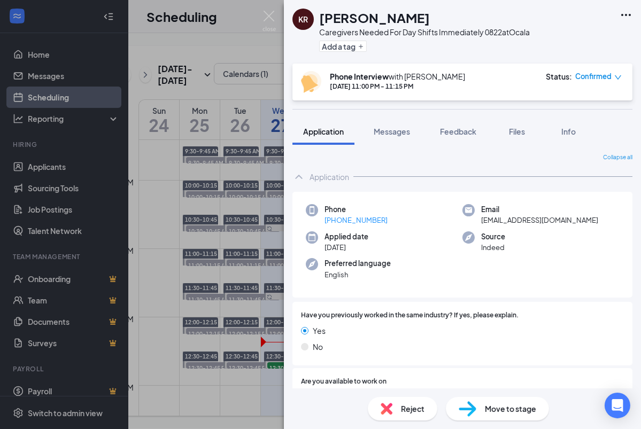
click at [419, 167] on div "Application" at bounding box center [462, 176] width 340 height 21
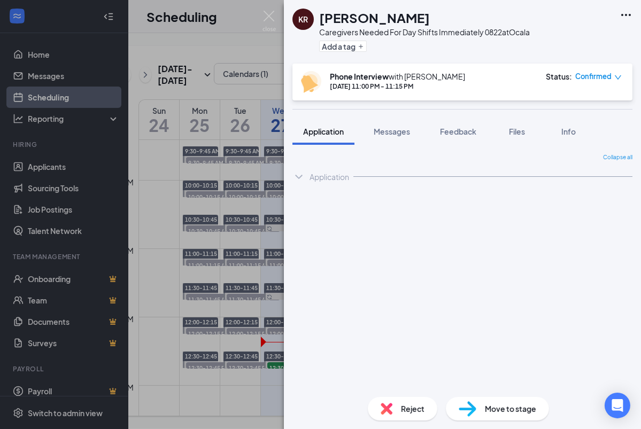
click at [392, 188] on div "Collapse all Application Phone [PHONE_NUMBER] Email [EMAIL_ADDRESS][DOMAIN_NAME…" at bounding box center [462, 270] width 340 height 235
click at [389, 178] on div "Application" at bounding box center [462, 176] width 340 height 21
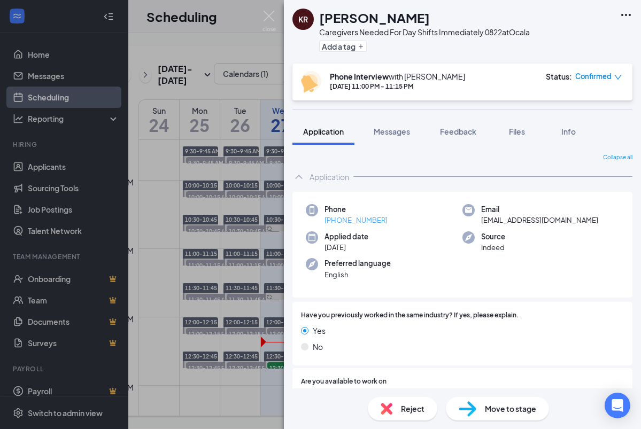
drag, startPoint x: 403, startPoint y: 217, endPoint x: 337, endPoint y: 222, distance: 66.5
click at [337, 222] on div "Phone [PHONE_NUMBER]" at bounding box center [384, 215] width 157 height 22
copy link "352) 661-9361"
drag, startPoint x: 334, startPoint y: 46, endPoint x: 346, endPoint y: 76, distance: 32.1
click at [335, 45] on button "Add a tag" at bounding box center [343, 46] width 48 height 11
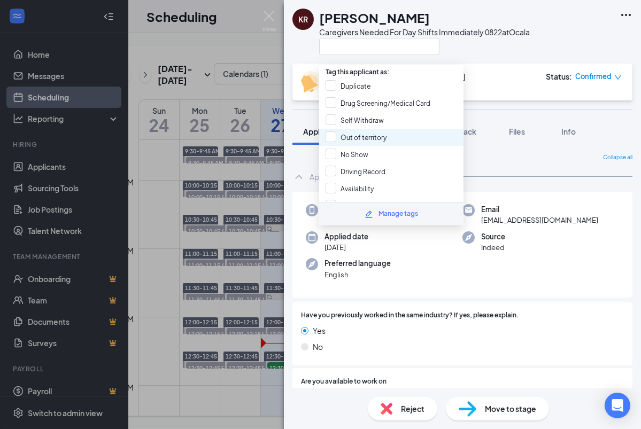
click at [354, 149] on input "No Show" at bounding box center [346, 155] width 43 height 12
checkbox input "true"
click at [442, 24] on div "[PERSON_NAME]" at bounding box center [424, 18] width 211 height 18
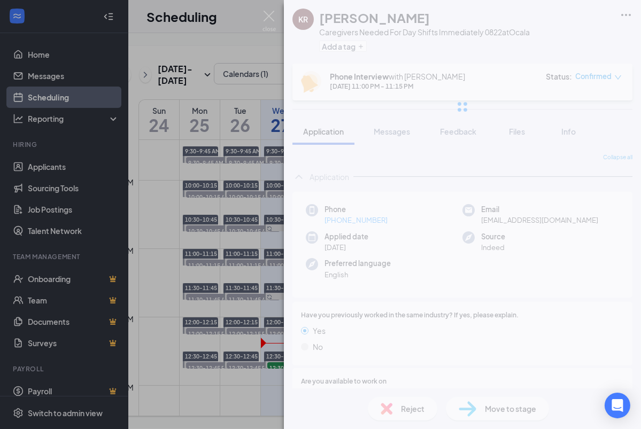
click at [346, 45] on div at bounding box center [462, 107] width 357 height 214
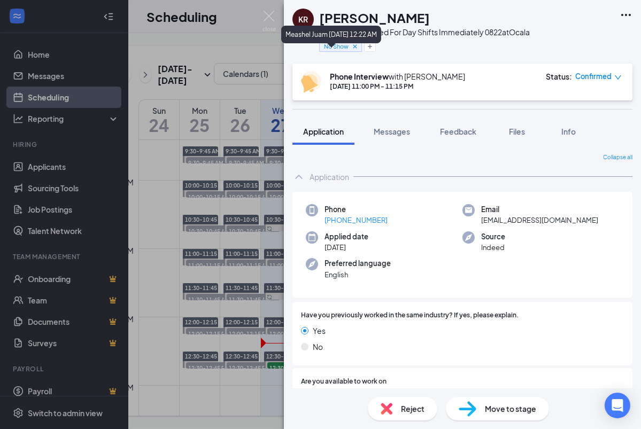
click at [461, 42] on div "No Show" at bounding box center [424, 46] width 211 height 18
drag, startPoint x: 267, startPoint y: 18, endPoint x: 451, endPoint y: 175, distance: 242.6
click at [267, 18] on img at bounding box center [268, 21] width 13 height 21
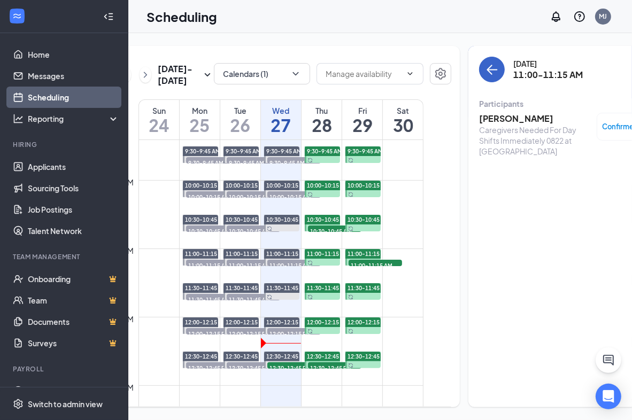
click at [479, 71] on button "back-button" at bounding box center [492, 70] width 26 height 26
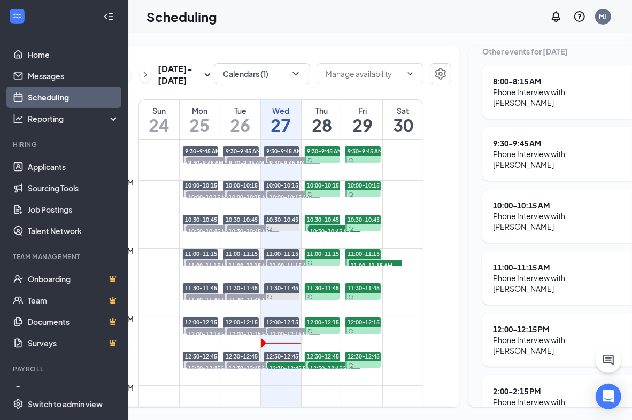
scroll to position [195, 0]
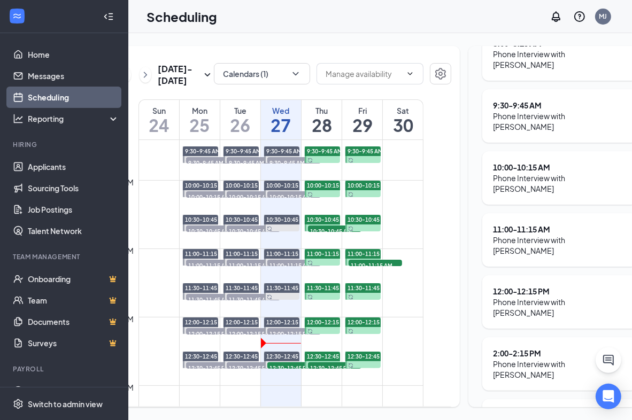
click at [493, 286] on div "12:00 - 12:15 PM" at bounding box center [559, 291] width 132 height 11
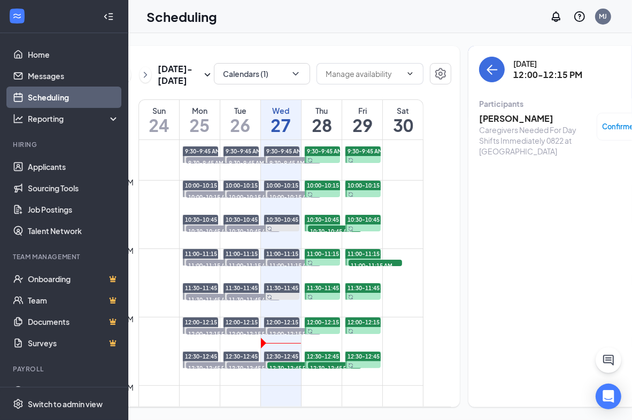
drag, startPoint x: 486, startPoint y: 116, endPoint x: 563, endPoint y: 112, distance: 77.0
click at [487, 116] on h3 "[PERSON_NAME]" at bounding box center [535, 119] width 112 height 12
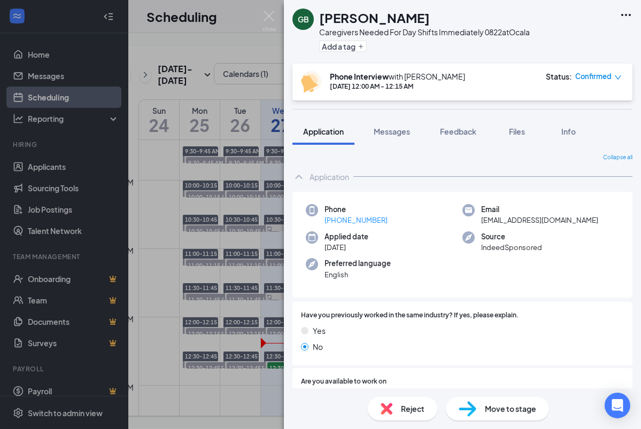
click at [395, 221] on body "Home Messages Scheduling Reporting Hiring Applicants Sourcing Tools Job Posting…" at bounding box center [320, 214] width 641 height 429
click at [402, 172] on div "Application" at bounding box center [462, 176] width 340 height 21
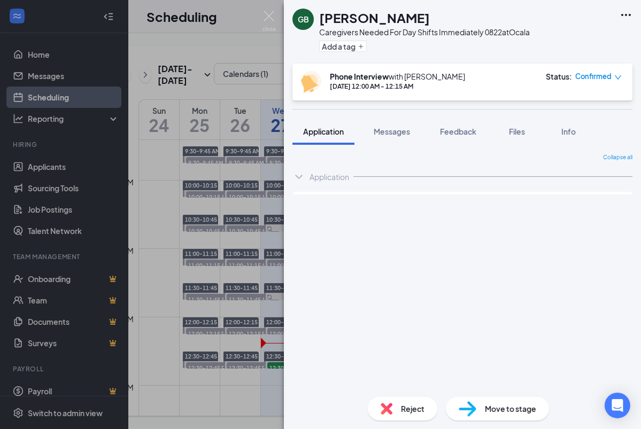
click at [391, 220] on div "Collapse all Application Phone [PHONE_NUMBER] Email [EMAIL_ADDRESS][DOMAIN_NAME…" at bounding box center [462, 270] width 340 height 235
click at [387, 180] on div "Application" at bounding box center [462, 176] width 340 height 21
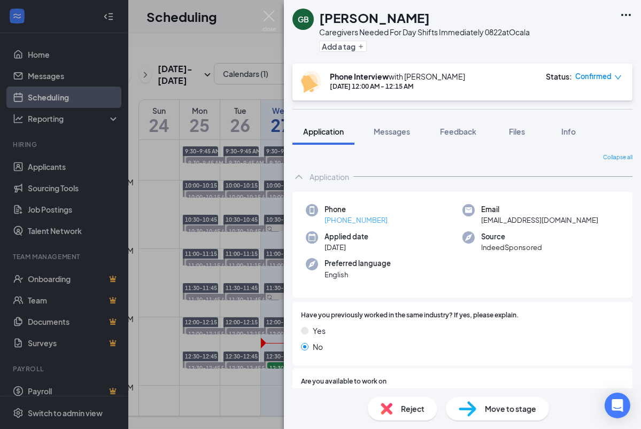
drag, startPoint x: 393, startPoint y: 222, endPoint x: 336, endPoint y: 223, distance: 56.7
click at [336, 223] on div "Phone [PHONE_NUMBER]" at bounding box center [384, 215] width 157 height 22
copy link "352) 604-7831"
drag, startPoint x: 410, startPoint y: 48, endPoint x: 390, endPoint y: 125, distance: 80.1
click at [412, 47] on div "Add a tag" at bounding box center [424, 46] width 211 height 18
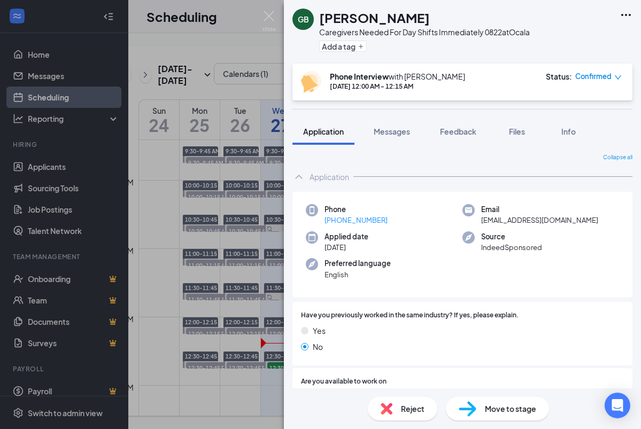
drag, startPoint x: 354, startPoint y: 22, endPoint x: 322, endPoint y: 19, distance: 31.7
click at [322, 19] on div "[PERSON_NAME]" at bounding box center [424, 18] width 211 height 18
copy h1 "[PERSON_NAME]"
click at [353, 41] on button "Add a tag" at bounding box center [343, 46] width 48 height 11
click at [357, 48] on input "text" at bounding box center [379, 46] width 120 height 17
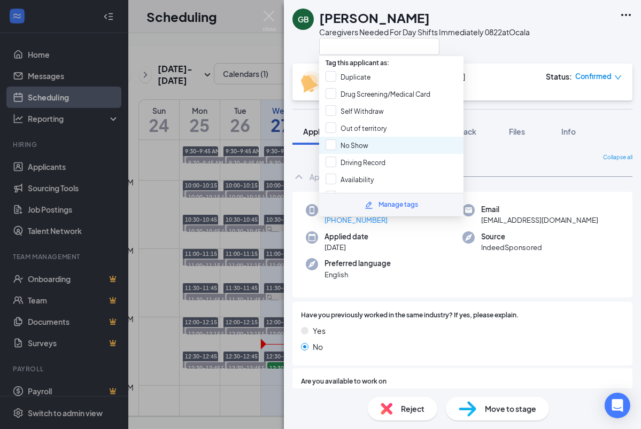
drag, startPoint x: 362, startPoint y: 140, endPoint x: 372, endPoint y: 138, distance: 9.9
click at [363, 140] on input "No Show" at bounding box center [346, 145] width 43 height 12
checkbox input "true"
click at [504, 46] on div at bounding box center [424, 46] width 211 height 18
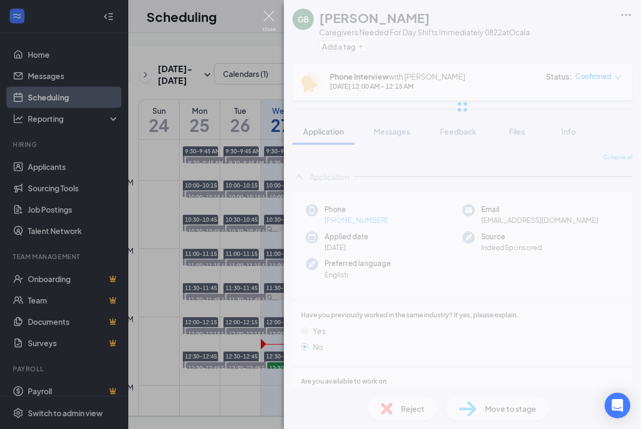
click at [270, 20] on img at bounding box center [268, 21] width 13 height 21
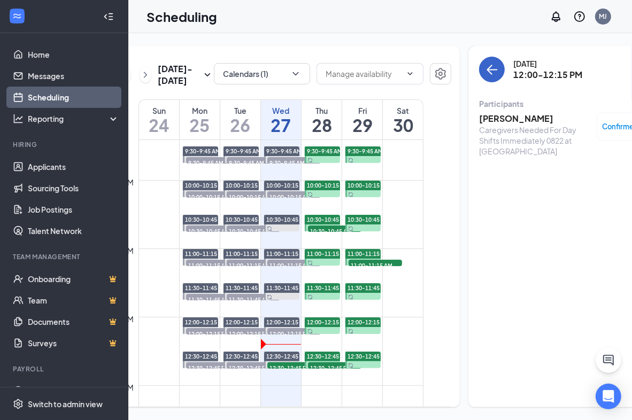
drag, startPoint x: 474, startPoint y: 76, endPoint x: 509, endPoint y: 189, distance: 118.5
click at [479, 76] on button "back-button" at bounding box center [492, 70] width 26 height 26
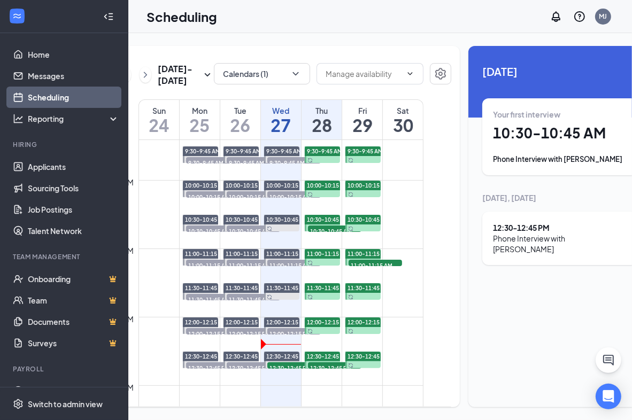
scroll to position [18, 0]
click at [271, 111] on div "Wed" at bounding box center [281, 110] width 40 height 11
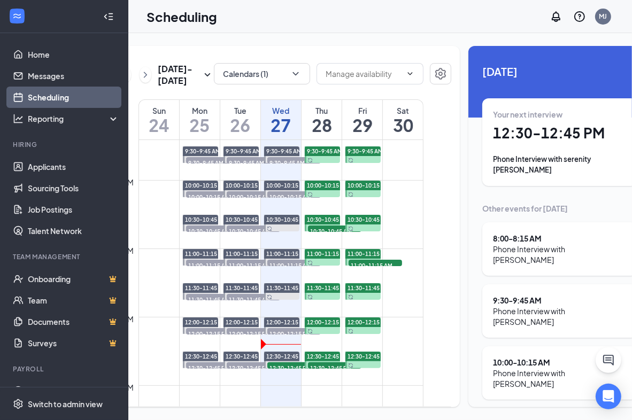
click at [493, 126] on div "Your next interview 12:30 - 12:45 PM Phone Interview with [PERSON_NAME]" at bounding box center [566, 142] width 147 height 66
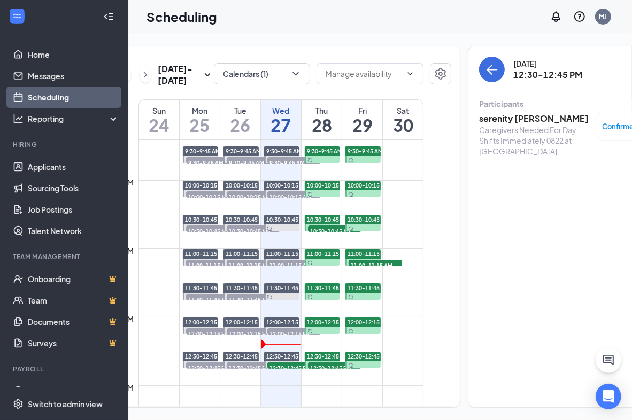
click at [505, 113] on h3 "serenity [PERSON_NAME]" at bounding box center [535, 119] width 112 height 12
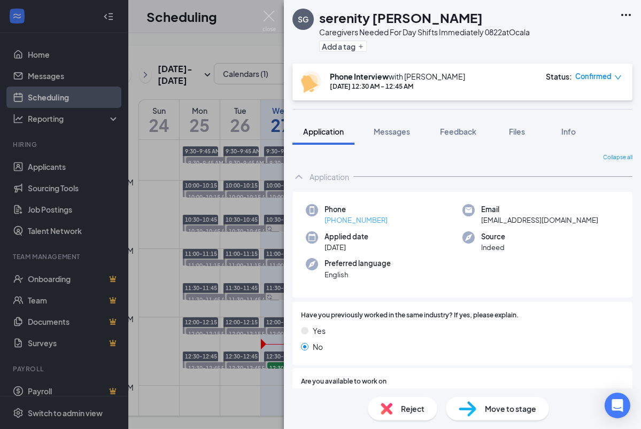
drag, startPoint x: 380, startPoint y: 219, endPoint x: 333, endPoint y: 221, distance: 47.6
click at [333, 221] on div "Phone [PHONE_NUMBER]" at bounding box center [384, 215] width 157 height 22
copy link "[PHONE_NUMBER]"
click at [356, 50] on button "Add a tag" at bounding box center [343, 46] width 48 height 11
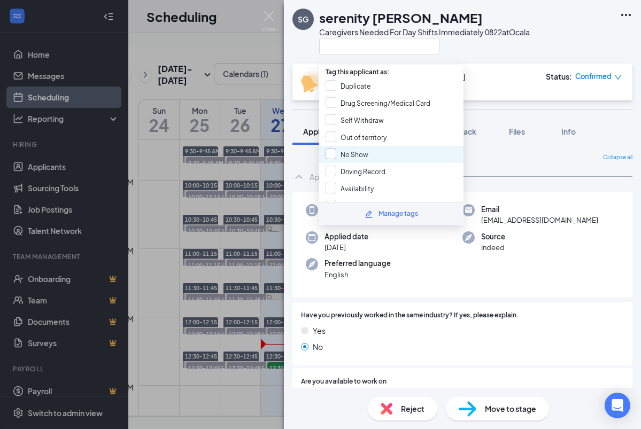
click at [354, 149] on input "No Show" at bounding box center [346, 155] width 43 height 12
checkbox input "true"
click at [477, 52] on div at bounding box center [424, 46] width 211 height 18
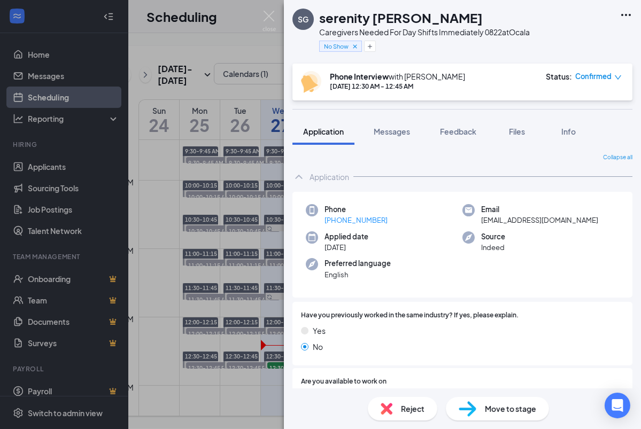
click at [271, 13] on img at bounding box center [268, 21] width 13 height 21
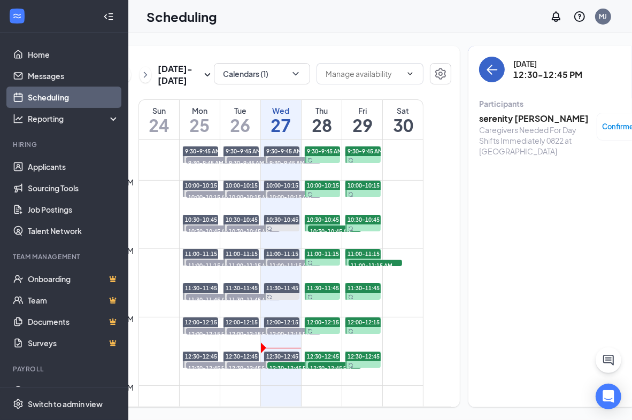
click at [485, 63] on icon "ArrowLeft" at bounding box center [491, 69] width 13 height 13
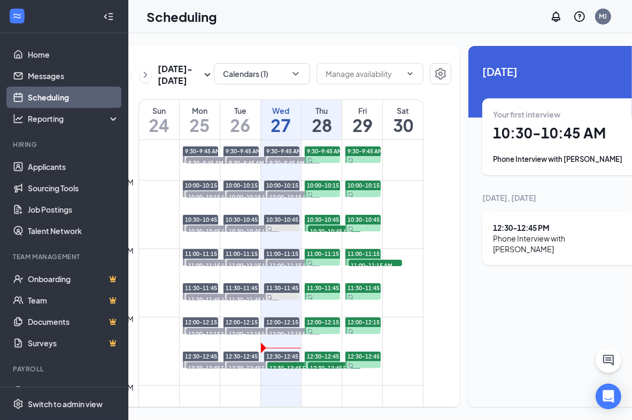
click at [272, 116] on div "Wed" at bounding box center [281, 110] width 40 height 11
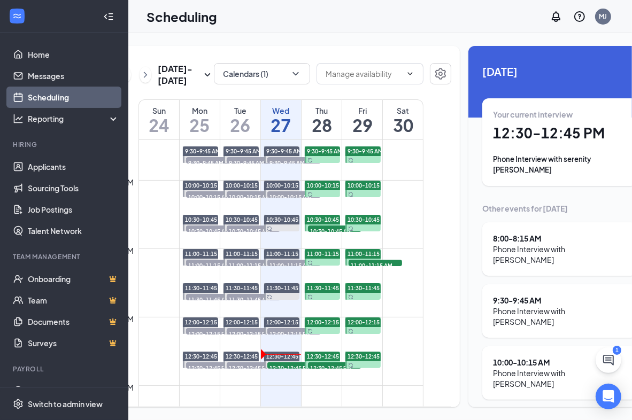
click at [282, 116] on div "Wed" at bounding box center [281, 110] width 40 height 11
click at [611, 359] on icon "ChatActive" at bounding box center [608, 360] width 13 height 13
click at [550, 155] on div "Phone Interview with serenity [PERSON_NAME]" at bounding box center [566, 164] width 147 height 21
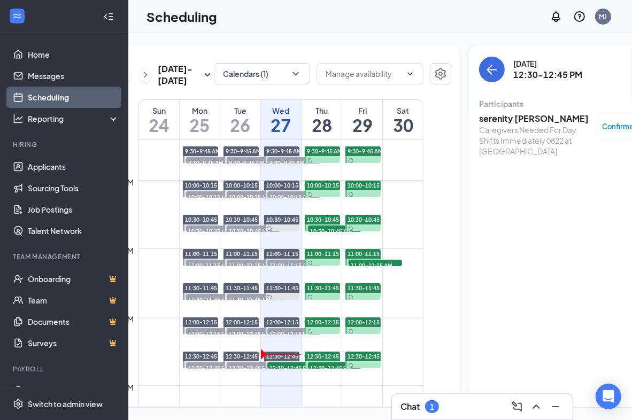
click at [504, 119] on h3 "serenity [PERSON_NAME]" at bounding box center [535, 119] width 112 height 12
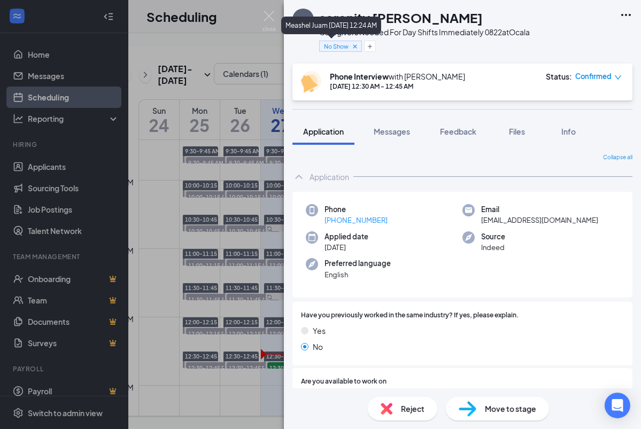
click at [353, 46] on icon "Cross" at bounding box center [354, 46] width 7 height 7
drag, startPoint x: 361, startPoint y: 220, endPoint x: 337, endPoint y: 220, distance: 24.0
click at [337, 220] on div "Phone [PHONE_NUMBER]" at bounding box center [384, 215] width 157 height 22
copy link "407) 874-2500"
click at [394, 130] on span "Messages" at bounding box center [391, 132] width 36 height 10
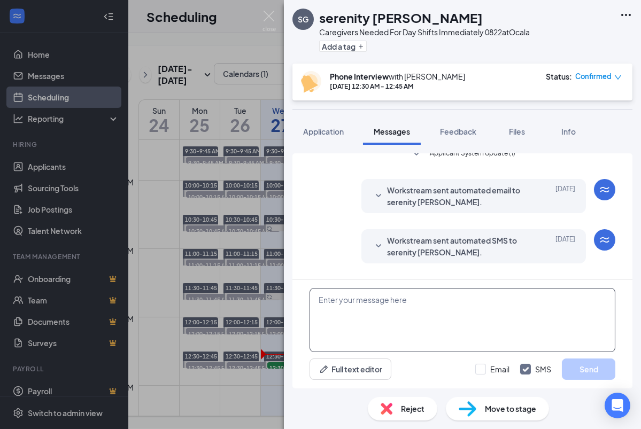
scroll to position [230, 0]
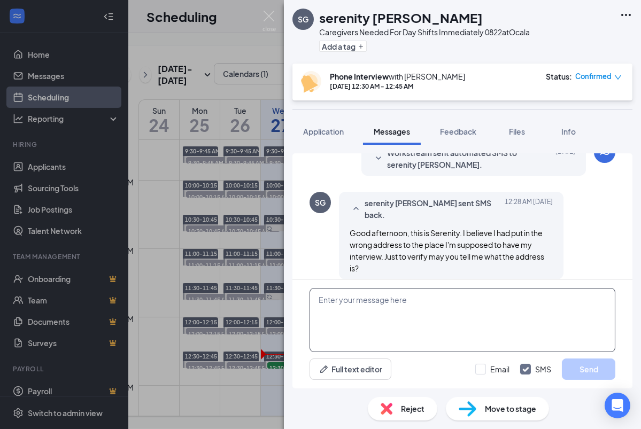
click at [424, 330] on textarea at bounding box center [462, 320] width 306 height 64
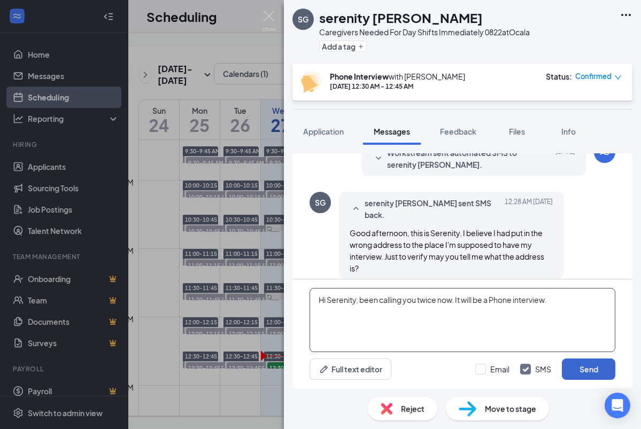
type textarea "Hi Serenity, been calling you twice now. It will be a Phone interview."
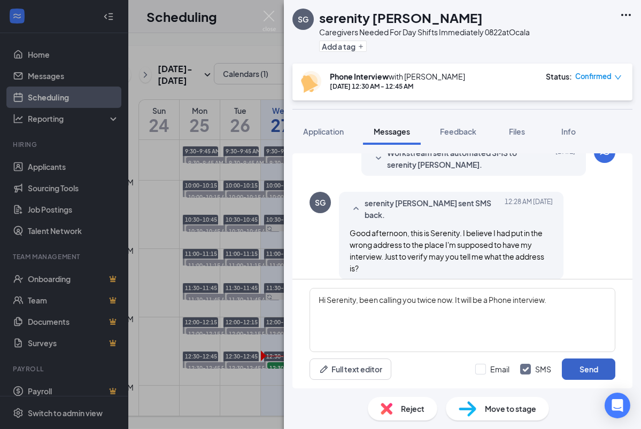
click at [570, 368] on button "Send" at bounding box center [588, 369] width 53 height 21
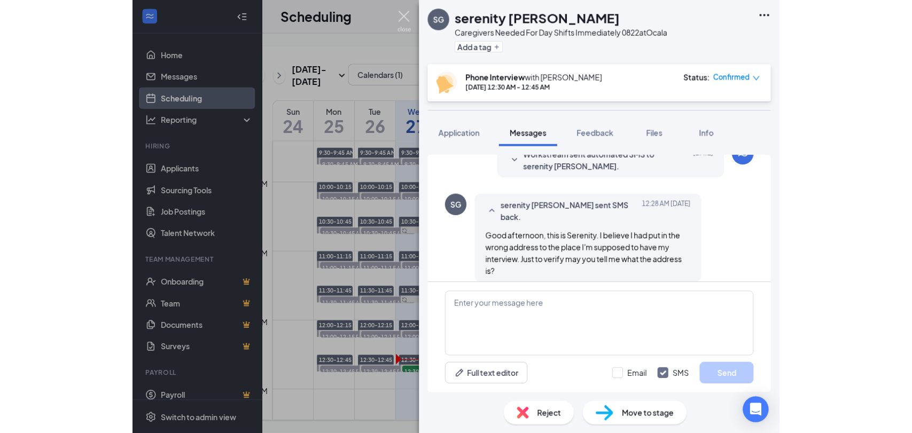
scroll to position [310, 0]
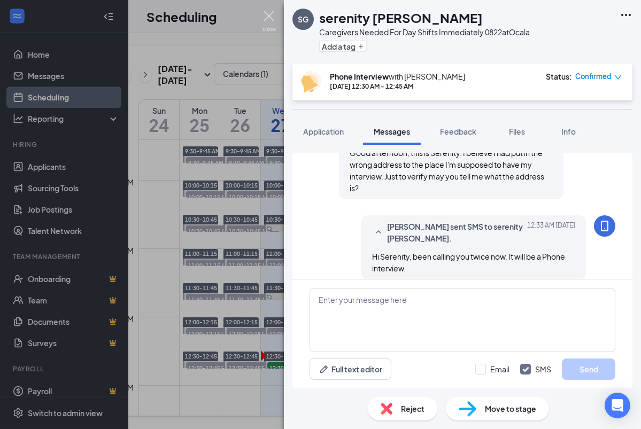
click at [274, 19] on img at bounding box center [268, 21] width 13 height 21
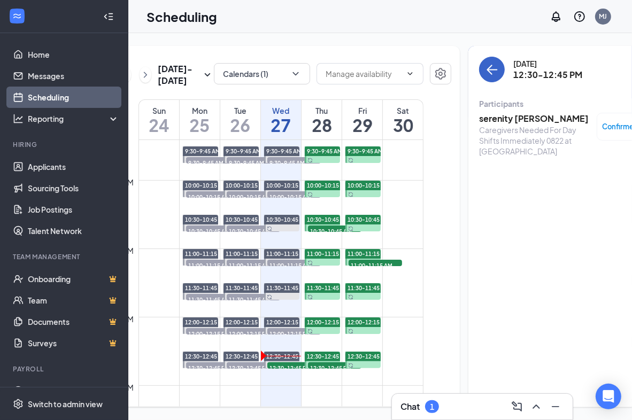
click at [479, 77] on button "back-button" at bounding box center [492, 70] width 26 height 26
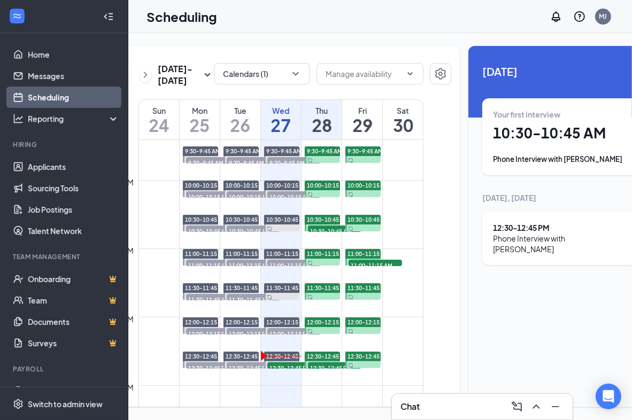
drag, startPoint x: 465, startPoint y: 401, endPoint x: 458, endPoint y: 401, distance: 7.0
click at [465, 401] on div "Chat" at bounding box center [481, 406] width 163 height 17
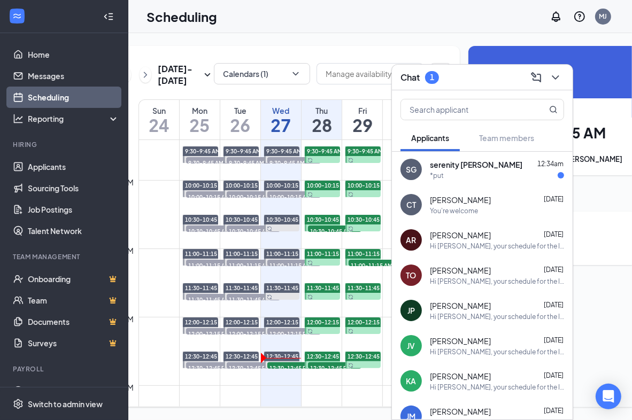
click at [479, 177] on div "*put" at bounding box center [497, 175] width 134 height 9
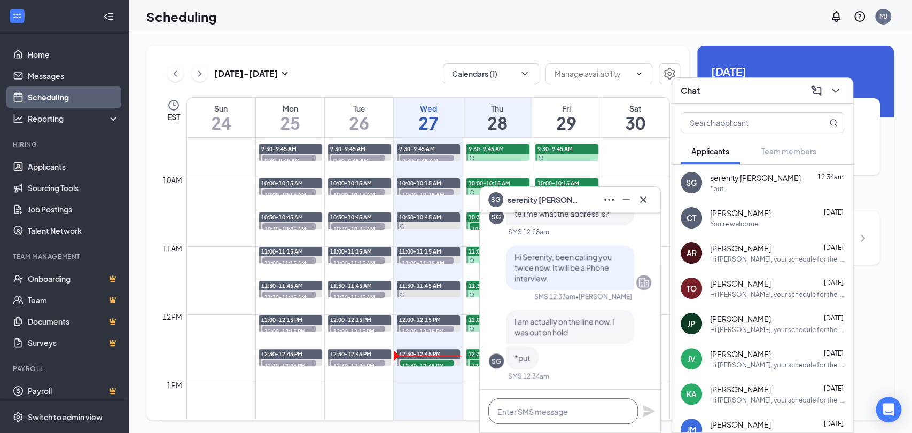
click at [542, 411] on textarea at bounding box center [563, 412] width 150 height 26
type textarea "Oh no, can't see you."
click at [646, 407] on icon "Plane" at bounding box center [648, 411] width 13 height 13
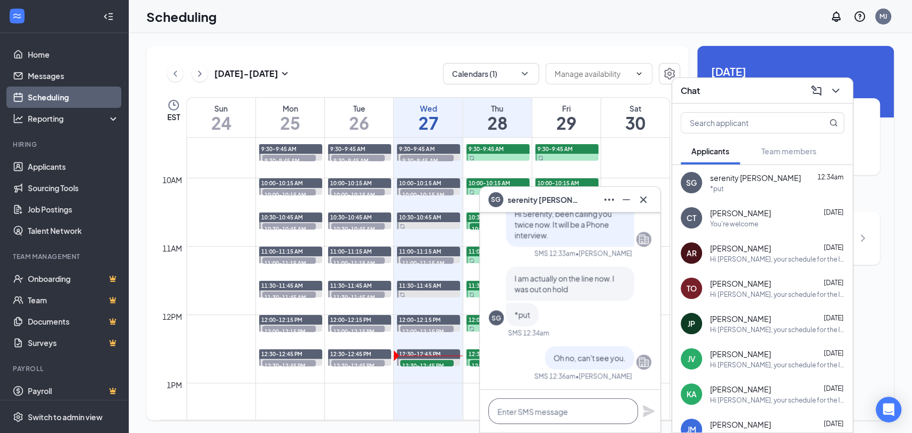
click at [566, 411] on textarea at bounding box center [563, 412] width 150 height 26
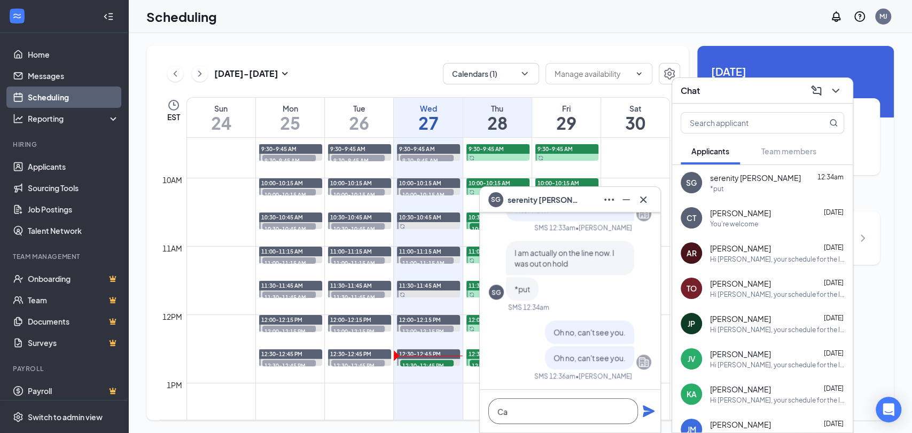
type textarea "C"
drag, startPoint x: 833, startPoint y: 94, endPoint x: 822, endPoint y: 119, distance: 28.2
click at [694, 94] on icon "ChevronDown" at bounding box center [835, 90] width 13 height 13
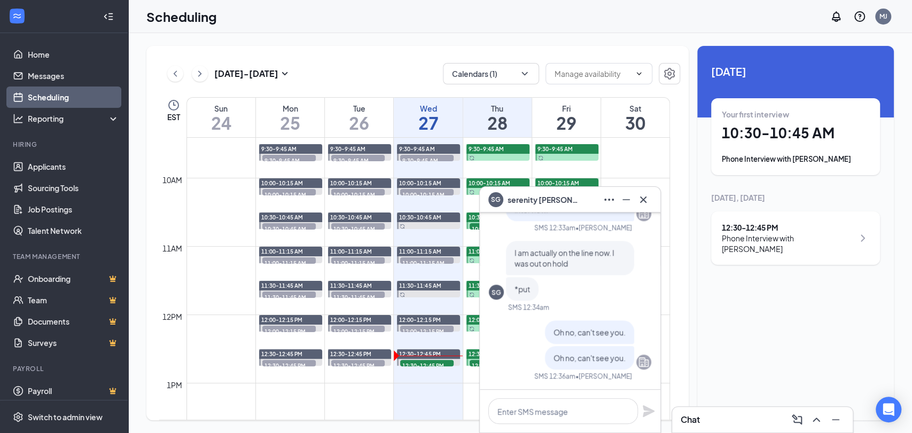
click at [427, 119] on h1 "27" at bounding box center [428, 123] width 68 height 18
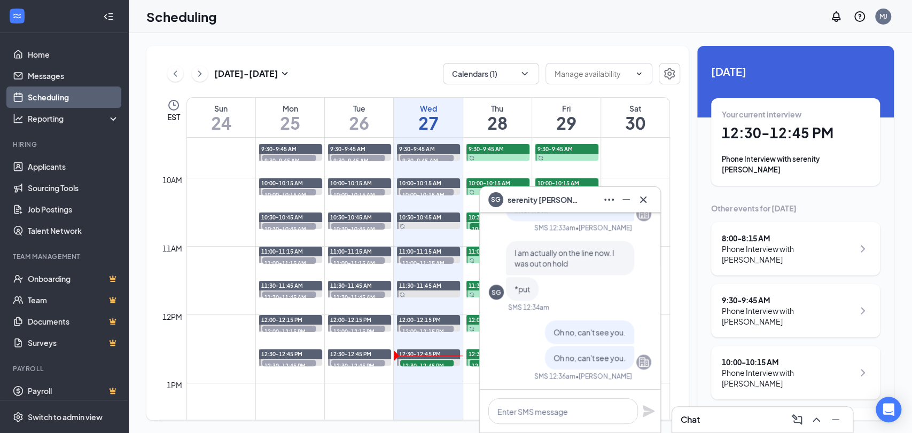
click at [694, 157] on div "Phone Interview with serenity [PERSON_NAME]" at bounding box center [795, 164] width 147 height 21
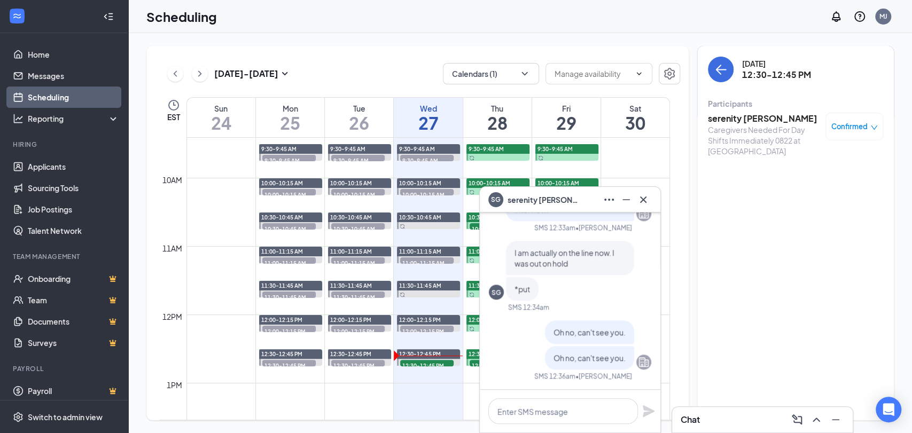
click at [694, 109] on div "Participants serenity [PERSON_NAME] Caregivers Needed For Day Shifts Immediatel…" at bounding box center [795, 129] width 175 height 62
click at [694, 121] on h3 "serenity [PERSON_NAME]" at bounding box center [764, 119] width 112 height 12
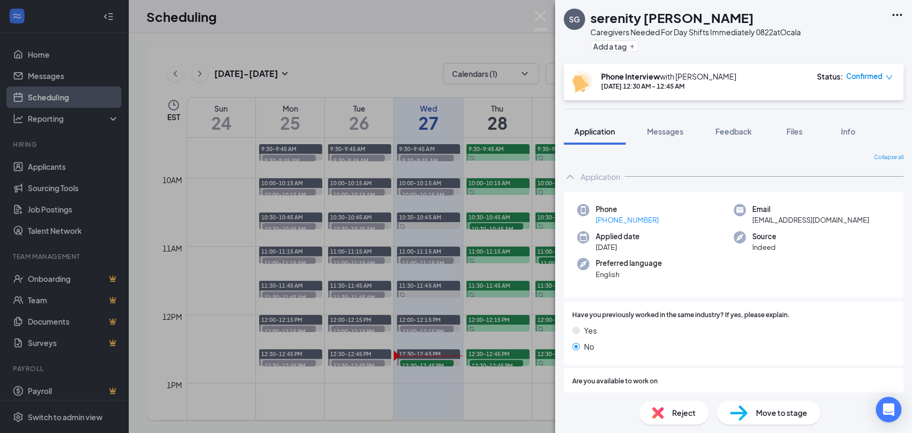
drag, startPoint x: 633, startPoint y: 222, endPoint x: 605, endPoint y: 225, distance: 27.5
click at [607, 222] on div "Phone [PHONE_NUMBER]" at bounding box center [655, 215] width 157 height 22
copy link "407) 874-2500"
drag, startPoint x: 544, startPoint y: 21, endPoint x: 755, endPoint y: 214, distance: 285.9
click at [544, 21] on img at bounding box center [540, 21] width 13 height 21
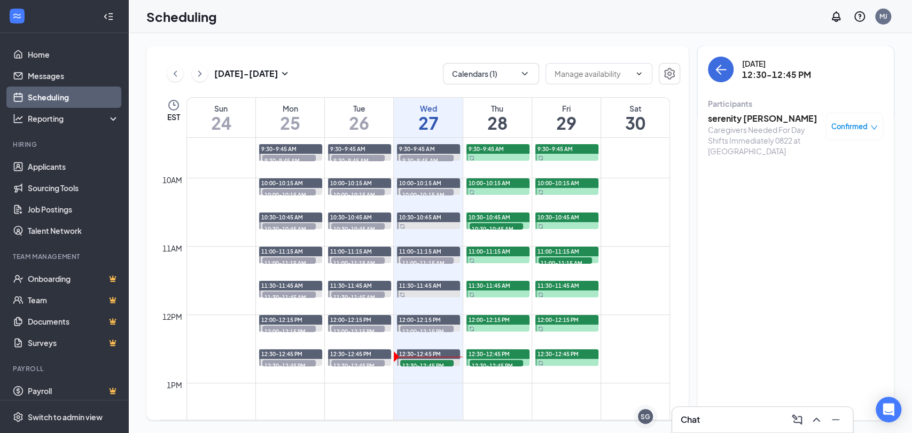
click at [694, 421] on div "Chat" at bounding box center [762, 419] width 163 height 17
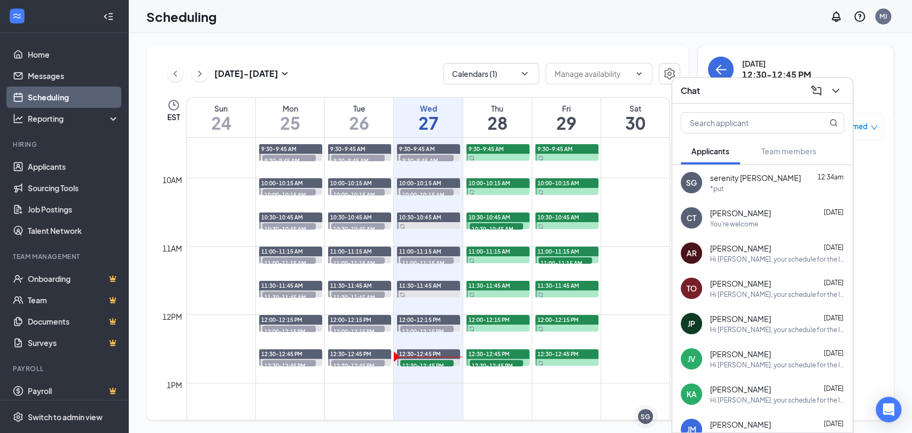
click at [694, 188] on div "*put" at bounding box center [777, 188] width 134 height 9
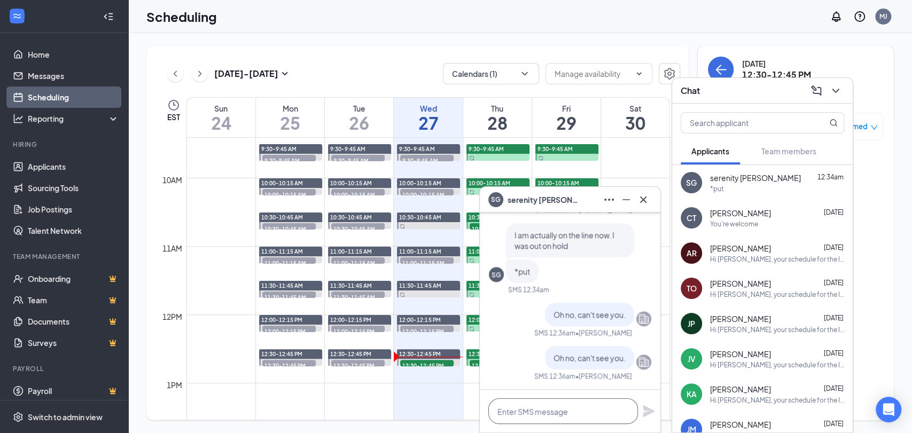
click at [541, 415] on textarea at bounding box center [563, 412] width 150 height 26
paste textarea "407) 874-2500"
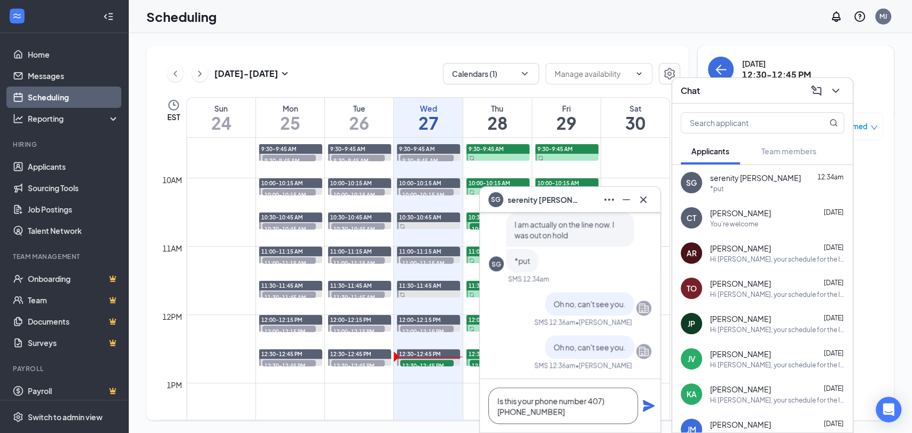
click at [604, 401] on textarea "Is this your phone number 407) [PHONE_NUMBER]" at bounding box center [563, 406] width 150 height 36
click at [623, 401] on textarea "Is this your phone number [PHONE_NUMBER]" at bounding box center [563, 406] width 150 height 36
click at [577, 407] on textarea "Is this your phone number 407 874 2500" at bounding box center [563, 406] width 150 height 36
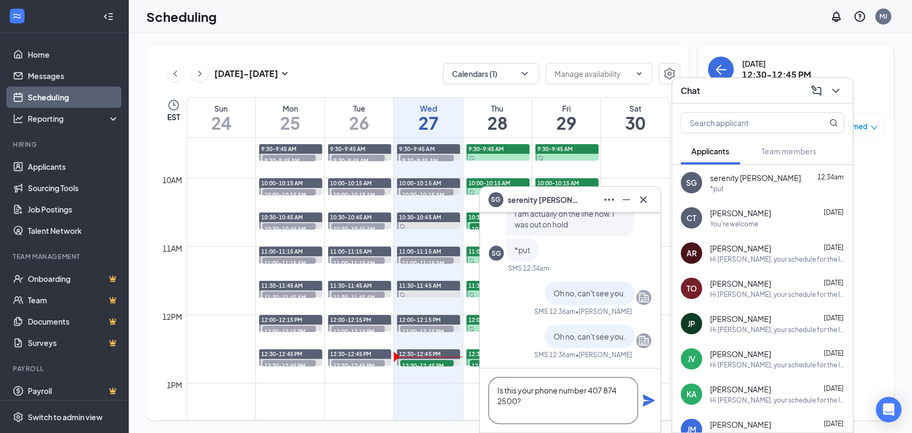
type textarea "Is this your phone number 407 874 2500?"
click at [645, 402] on icon "Plane" at bounding box center [649, 401] width 12 height 12
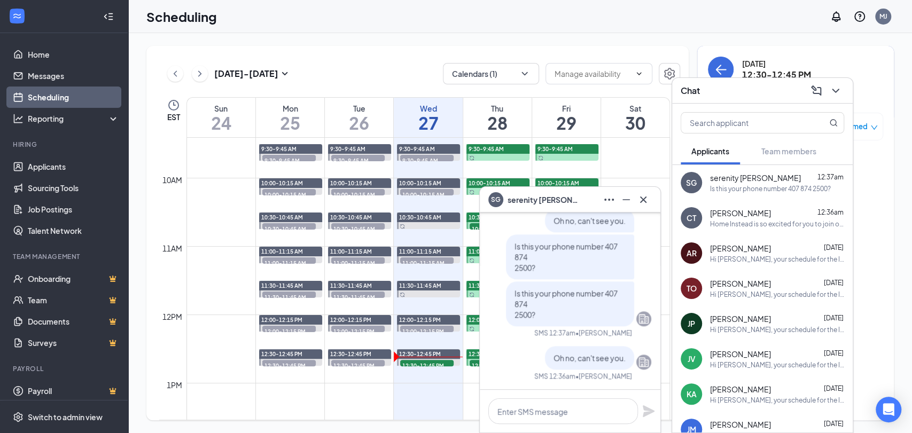
click at [694, 189] on div "Is this your phone number 407 874 2500?" at bounding box center [770, 188] width 121 height 9
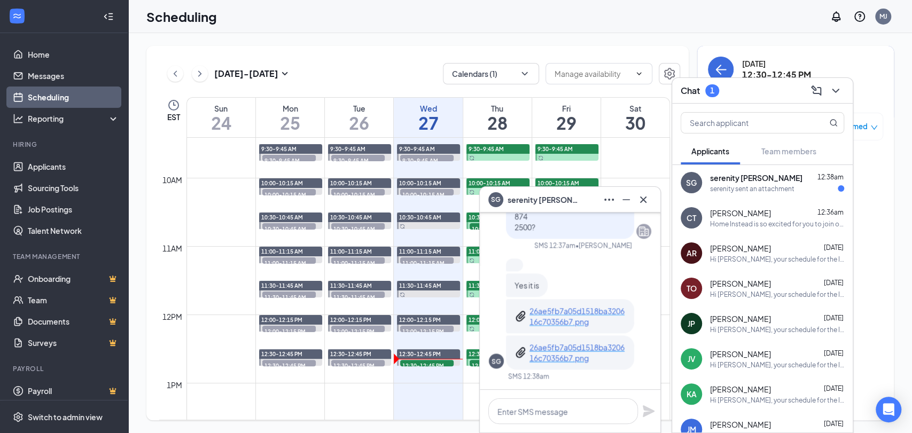
click at [571, 316] on p "26ae5fb7a05d1518ba320616c70356b7.png" at bounding box center [577, 316] width 96 height 21
click at [694, 180] on span "serenity [PERSON_NAME]" at bounding box center [756, 178] width 92 height 11
click at [552, 411] on textarea at bounding box center [563, 412] width 150 height 26
click at [560, 324] on p "26ae5fb7a05d1518ba320616c70356b7.png" at bounding box center [577, 316] width 96 height 21
click at [534, 408] on textarea at bounding box center [563, 412] width 150 height 26
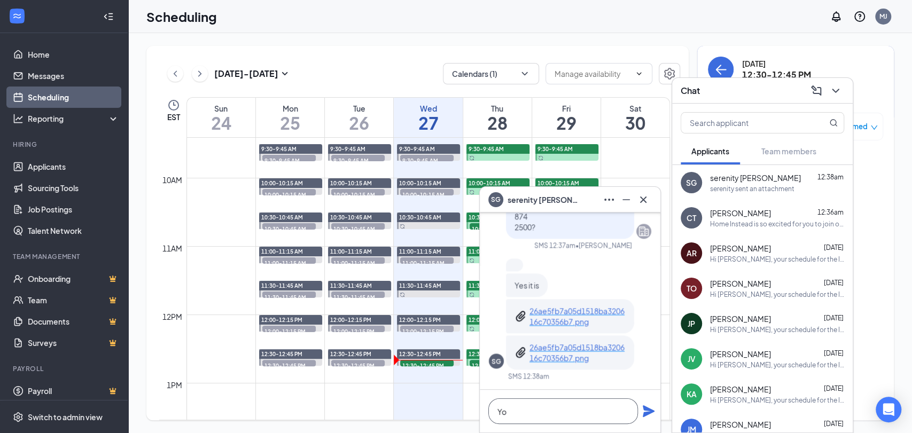
type textarea "Y"
type textarea "I"
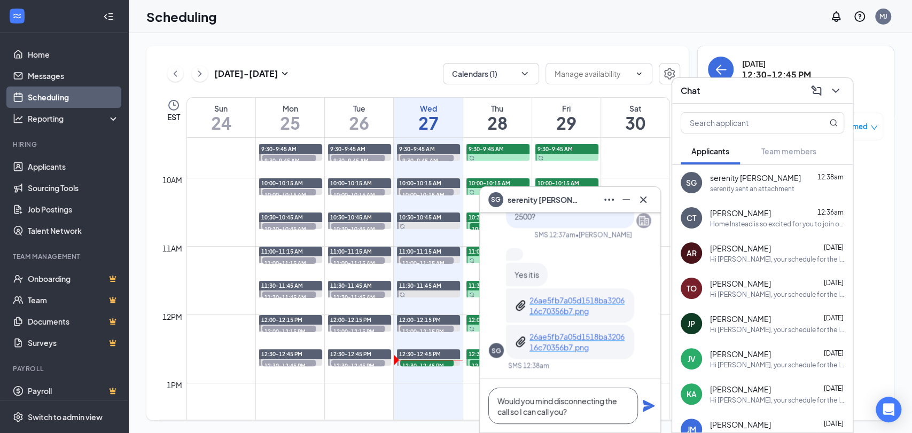
type textarea "Would you mind disconnecting the call so I can call you?"
click at [652, 406] on icon "Plane" at bounding box center [649, 406] width 12 height 12
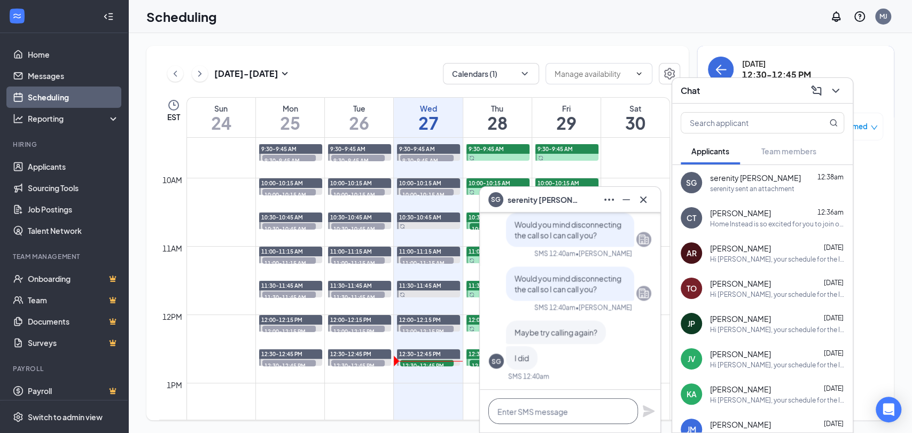
click at [580, 408] on textarea at bounding box center [563, 412] width 150 height 26
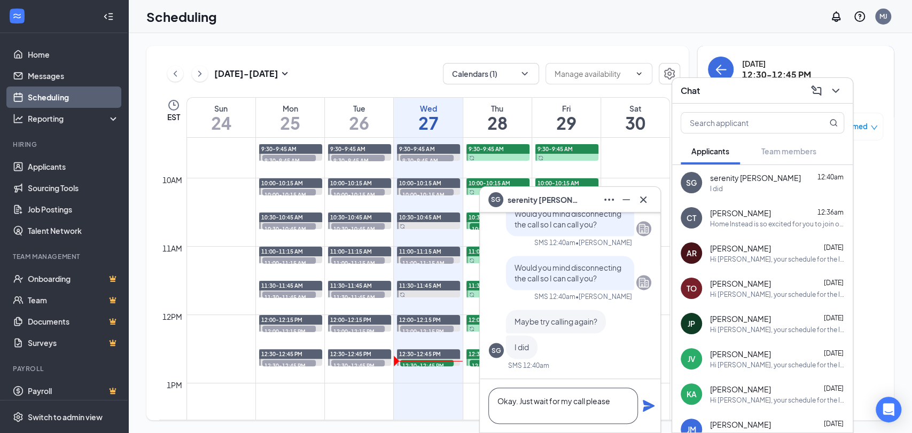
type textarea "Okay. Just wait for my call please"
click at [645, 404] on icon "Plane" at bounding box center [649, 406] width 12 height 12
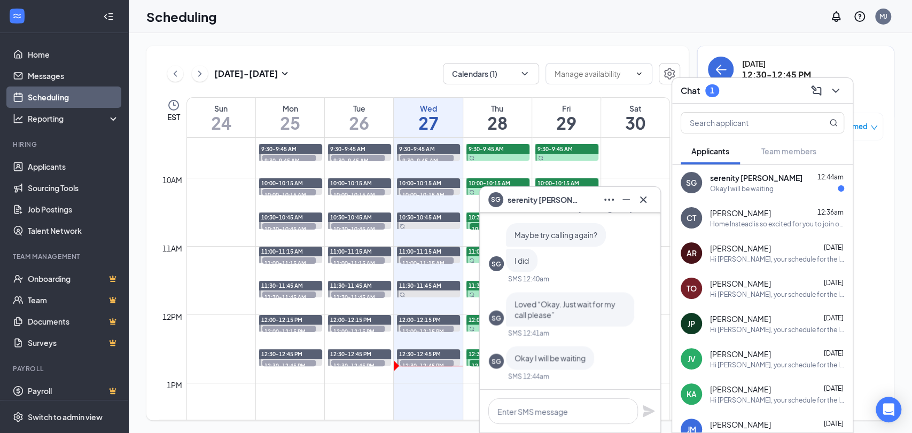
click at [648, 35] on div "[DATE] - [DATE] Calendars (1) EST Sun 24 Mon 25 Tue 26 Wed 27 Thu 28 Fri 29 Sat…" at bounding box center [520, 233] width 784 height 400
click at [694, 91] on icon "ChevronDown" at bounding box center [835, 90] width 13 height 13
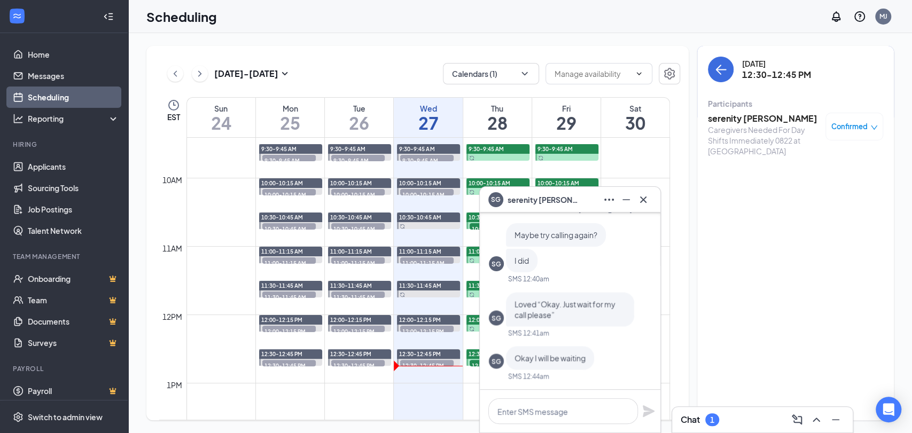
drag, startPoint x: 734, startPoint y: 118, endPoint x: 728, endPoint y: 121, distance: 6.0
click at [694, 118] on h3 "serenity [PERSON_NAME]" at bounding box center [764, 119] width 112 height 12
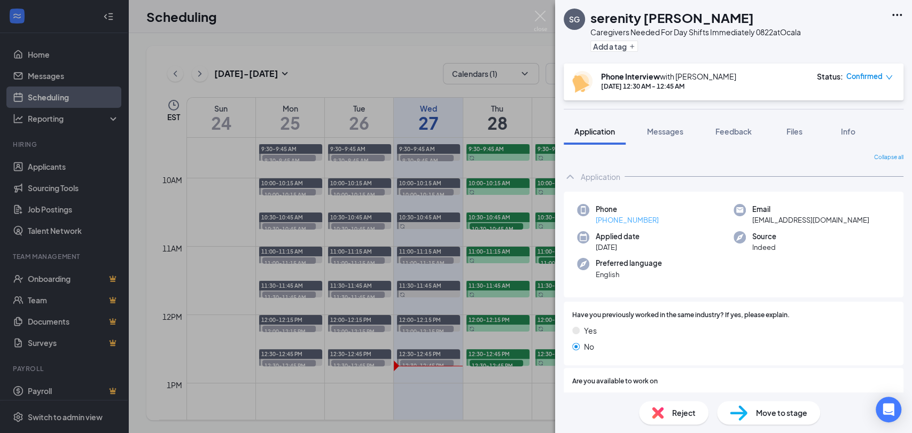
drag, startPoint x: 636, startPoint y: 220, endPoint x: 607, endPoint y: 220, distance: 28.9
click at [607, 220] on div "Phone [PHONE_NUMBER]" at bounding box center [655, 215] width 157 height 22
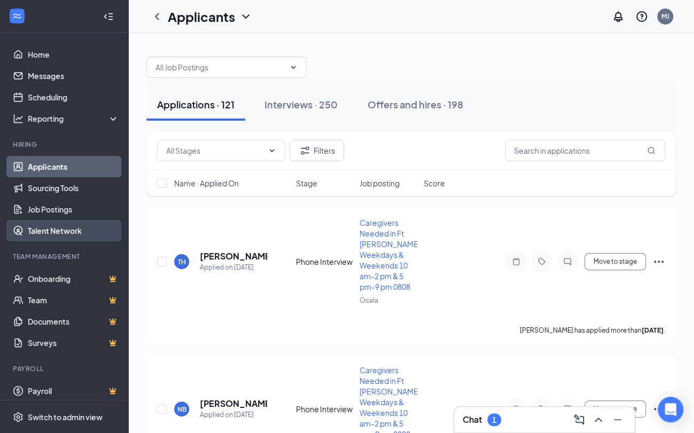
click at [63, 233] on link "Talent Network" at bounding box center [73, 230] width 91 height 21
